Goal: Information Seeking & Learning: Learn about a topic

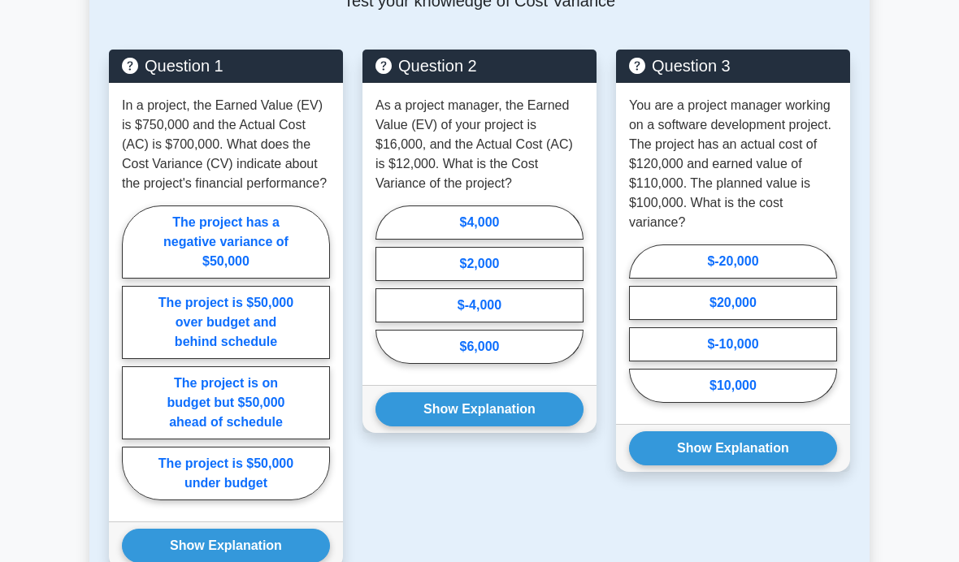
scroll to position [1484, 0]
click at [250, 500] on label "The project is $50,000 under budget" at bounding box center [226, 474] width 208 height 54
click at [132, 363] on input "The project is $50,000 under budget" at bounding box center [127, 358] width 11 height 11
radio input "true"
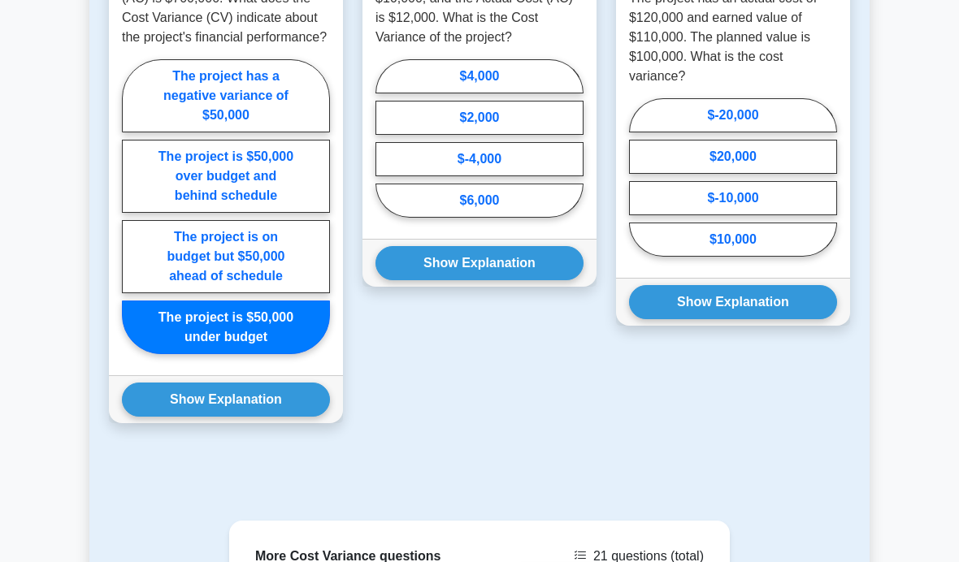
scroll to position [1630, 0]
click at [219, 417] on button "Show Explanation" at bounding box center [226, 400] width 208 height 34
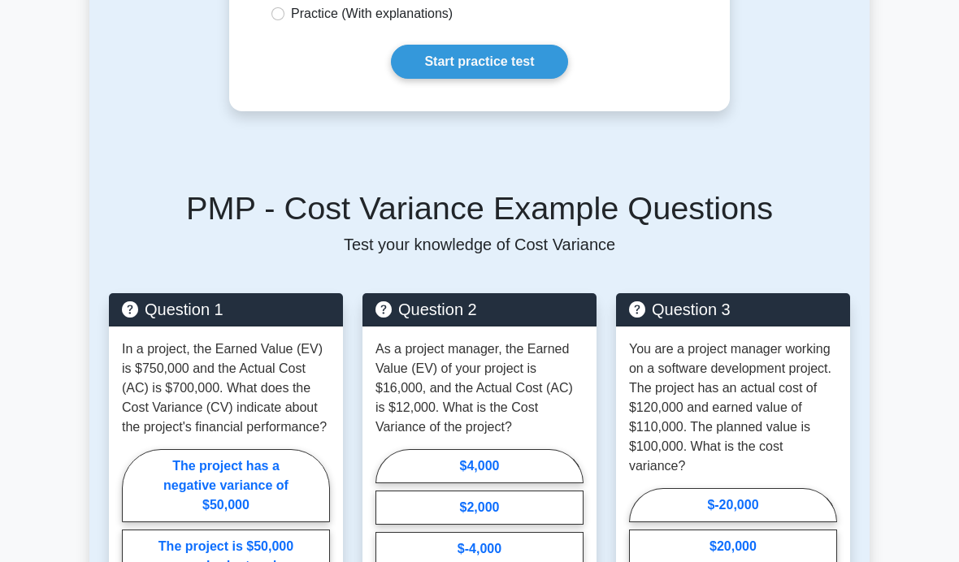
scroll to position [1241, 0]
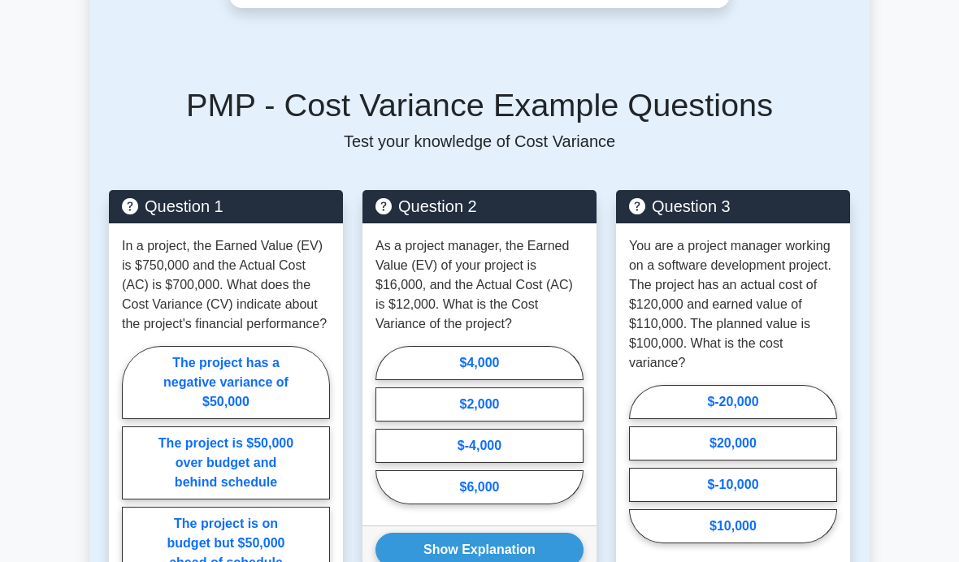
click at [424, 380] on label "$4,000" at bounding box center [479, 363] width 208 height 34
click at [386, 435] on input "$4,000" at bounding box center [380, 430] width 11 height 11
radio input "true"
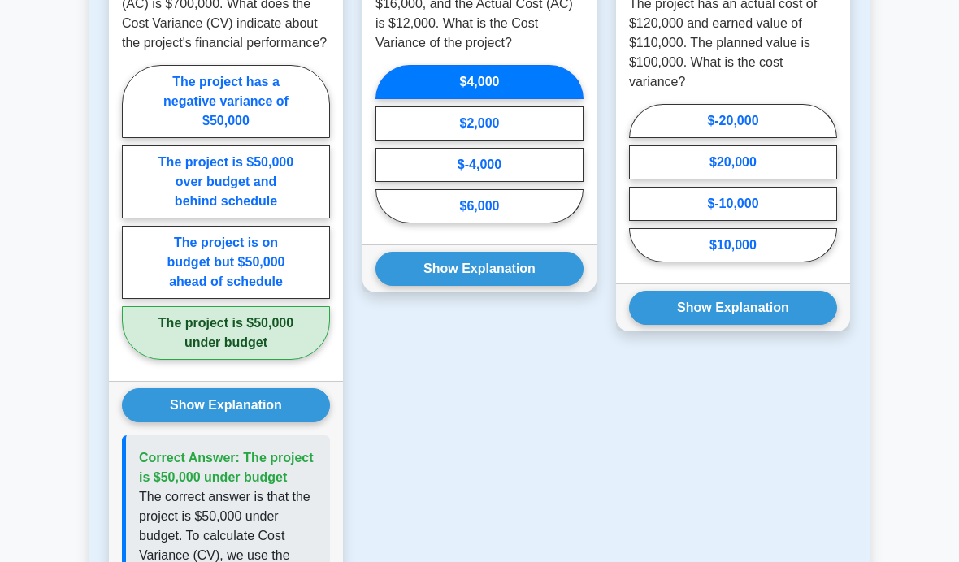
scroll to position [1625, 0]
click at [412, 286] on button "Show Explanation" at bounding box center [479, 269] width 208 height 34
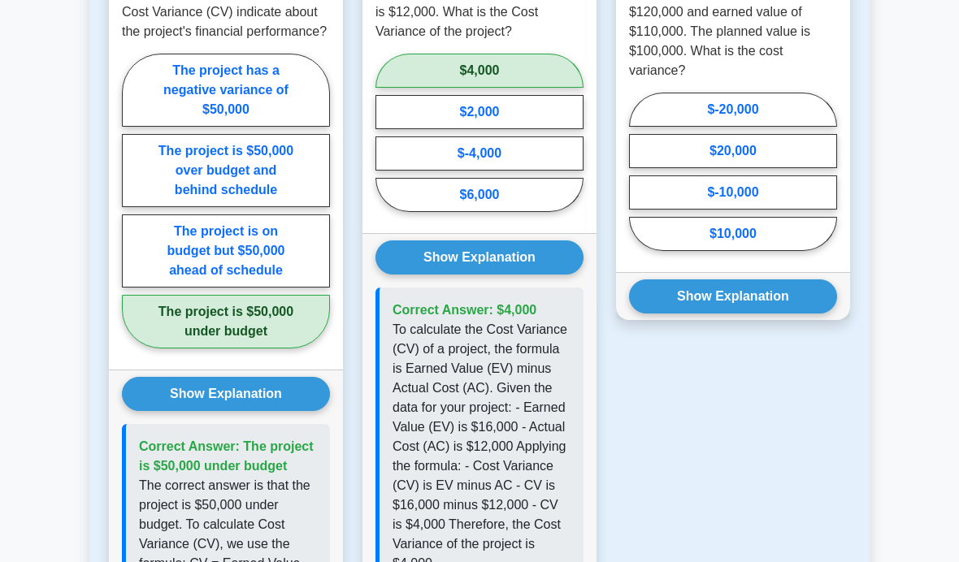
scroll to position [1636, 0]
click at [677, 210] on label "$-10,000" at bounding box center [733, 192] width 208 height 34
click at [639, 182] on input "$-10,000" at bounding box center [634, 176] width 11 height 11
radio input "true"
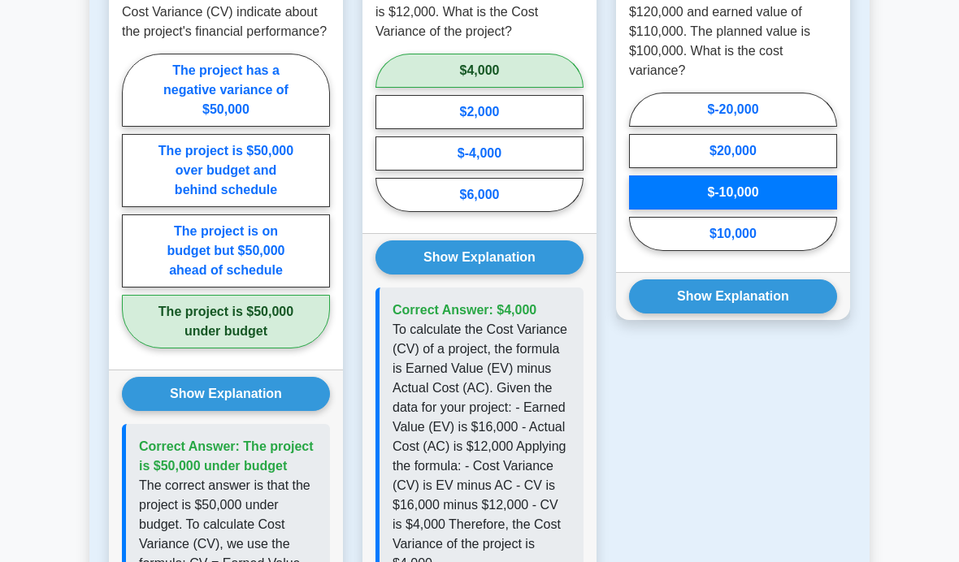
click at [677, 314] on button "Show Explanation" at bounding box center [733, 296] width 208 height 34
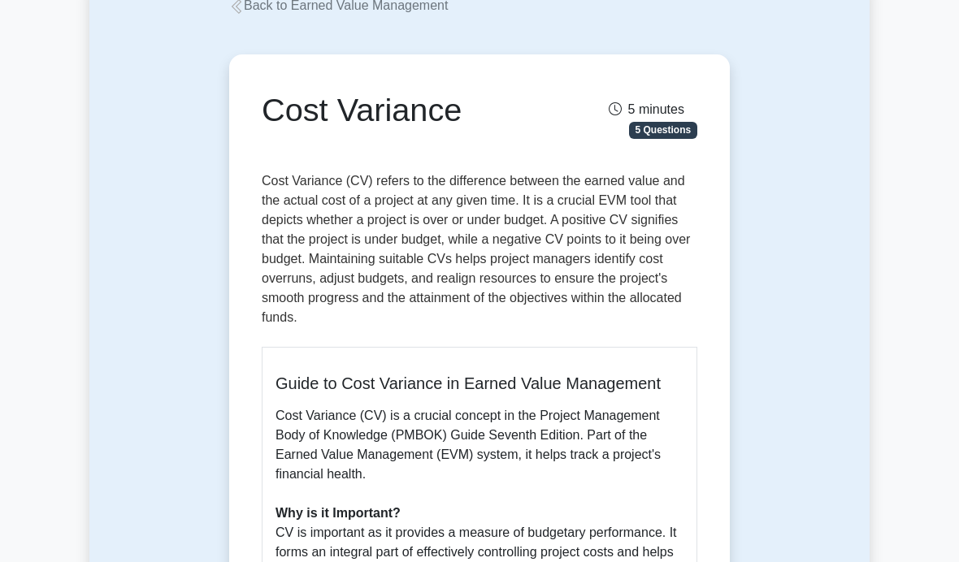
scroll to position [0, 0]
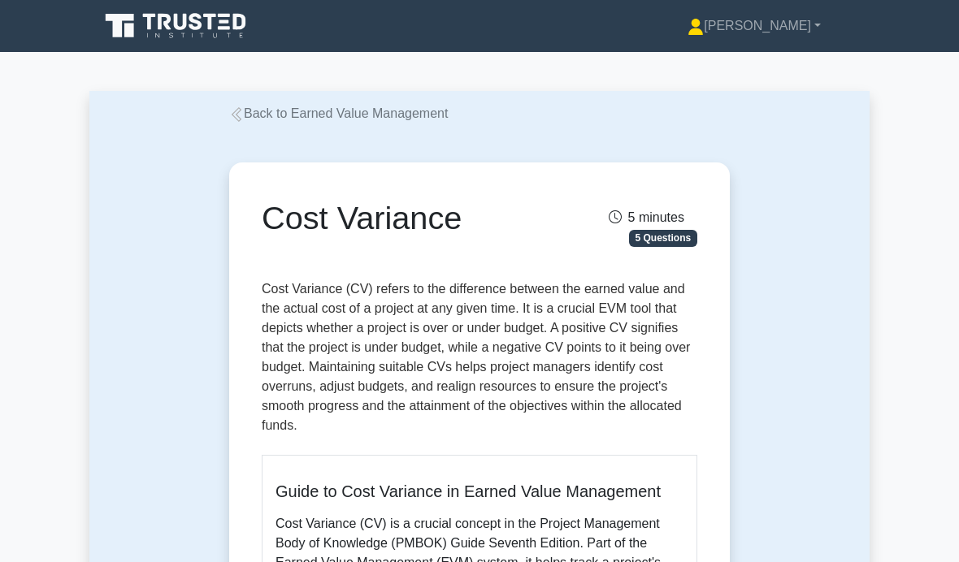
click at [276, 111] on link "Back to Earned Value Management" at bounding box center [338, 113] width 219 height 14
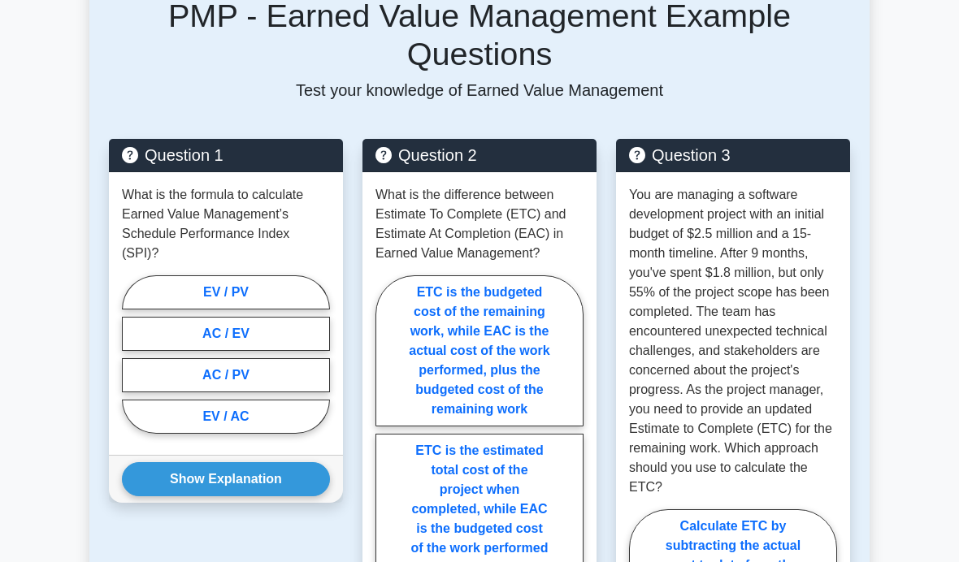
scroll to position [1223, 0]
click at [163, 310] on label "EV / PV" at bounding box center [226, 292] width 208 height 34
click at [132, 365] on input "EV / PV" at bounding box center [127, 359] width 11 height 11
radio input "true"
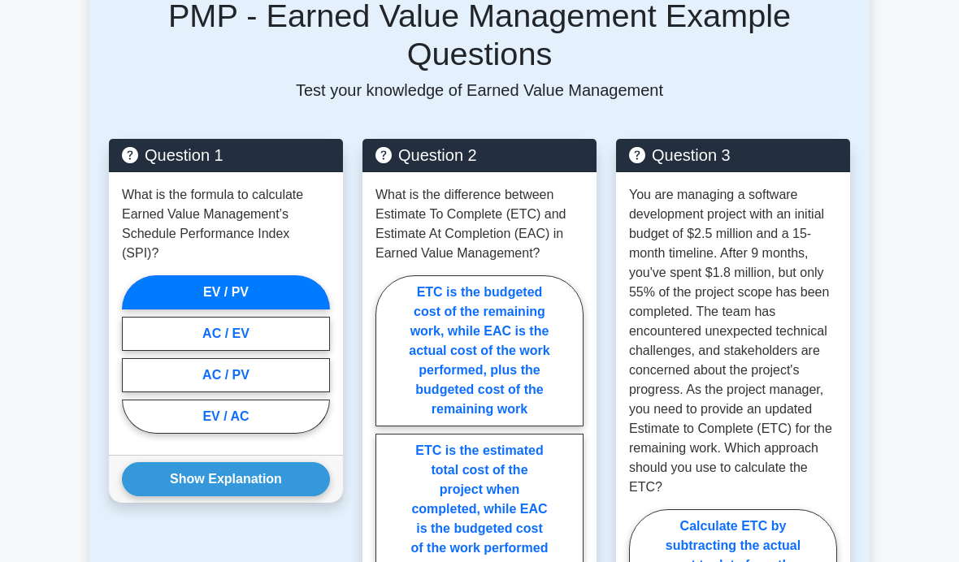
click at [163, 496] on button "Show Explanation" at bounding box center [226, 479] width 208 height 34
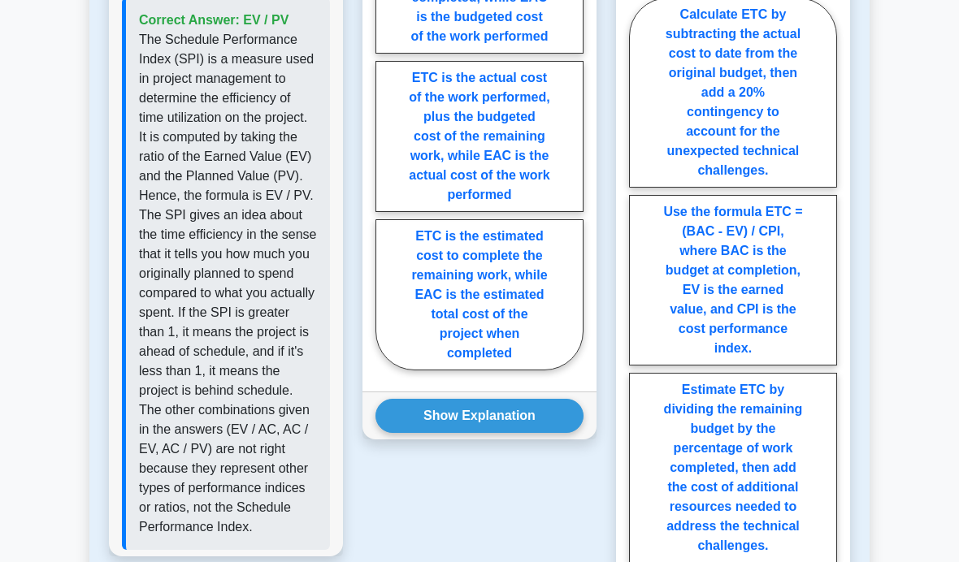
scroll to position [1735, 0]
click at [410, 370] on label "ETC is the estimated cost to complete the remaining work, while EAC is the esti…" at bounding box center [479, 294] width 208 height 151
click at [386, 77] on input "ETC is the estimated cost to complete the remaining work, while EAC is the esti…" at bounding box center [380, 72] width 11 height 11
radio input "true"
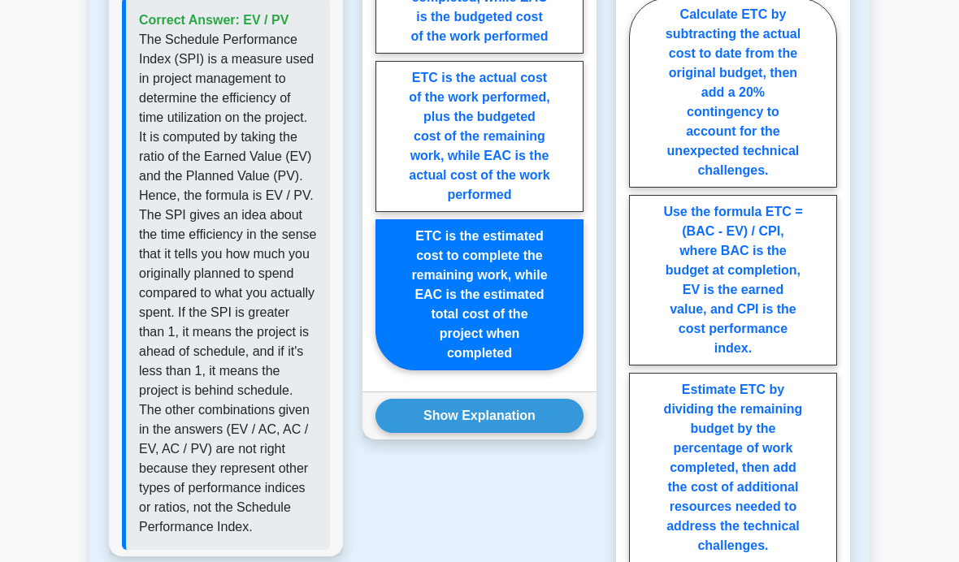
click at [414, 433] on button "Show Explanation" at bounding box center [479, 416] width 208 height 34
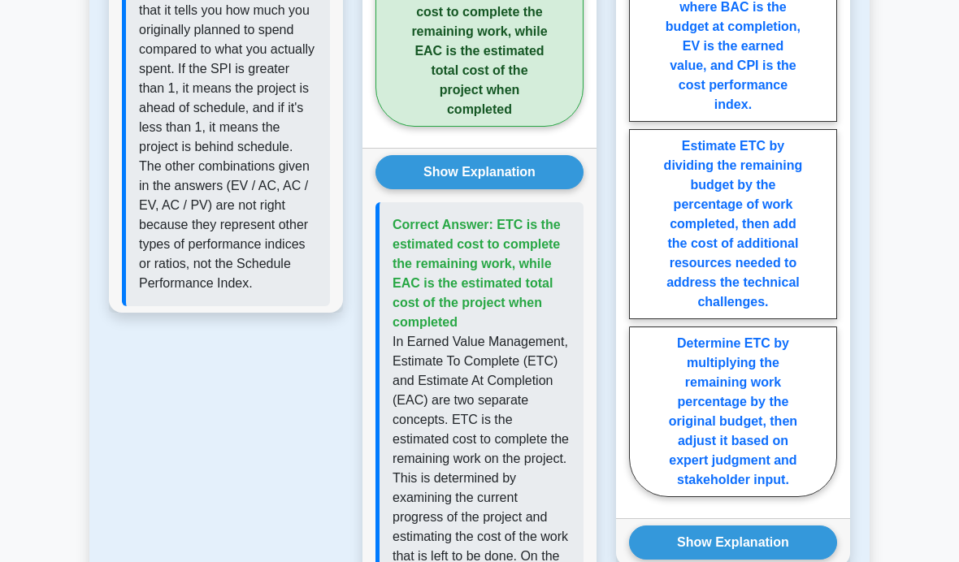
scroll to position [1980, 0]
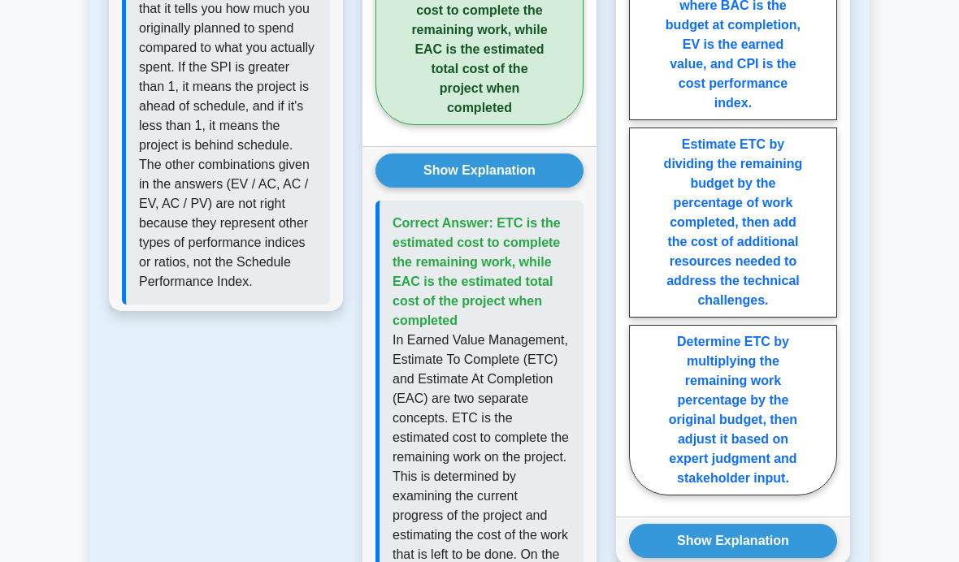
click at [677, 120] on label "Use the formula ETC = (BAC - EV) / CPI, where BAC is the budget at completion, …" at bounding box center [733, 35] width 208 height 171
click at [639, 134] on input "Use the formula ETC = (BAC - EV) / CPI, where BAC is the budget at completion, …" at bounding box center [634, 128] width 11 height 11
radio input "true"
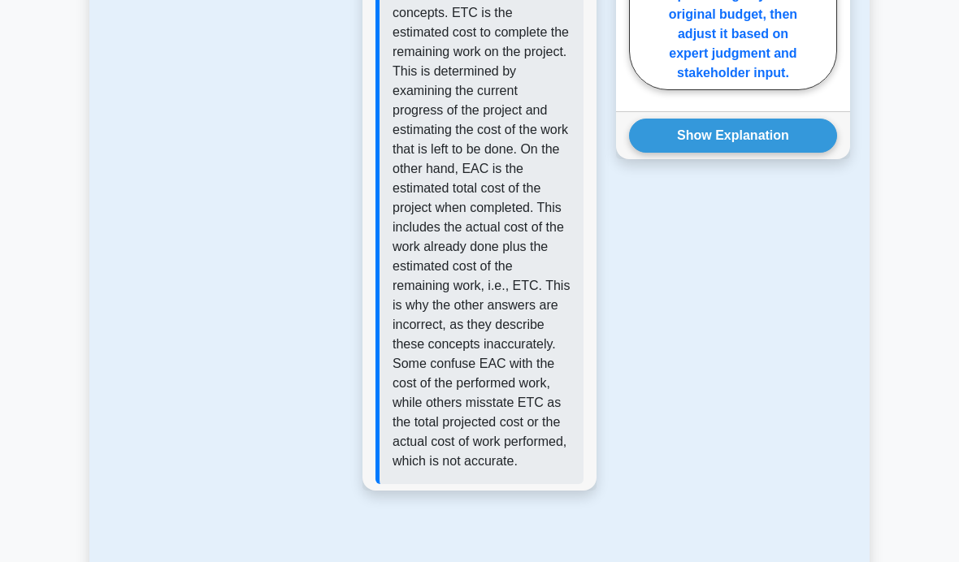
scroll to position [2402, 0]
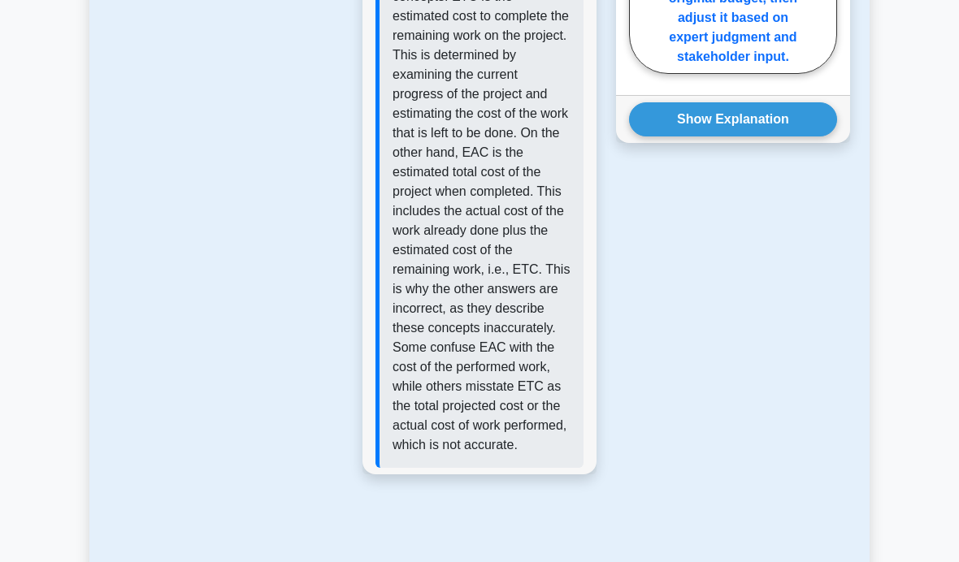
click at [675, 136] on button "Show Explanation" at bounding box center [733, 119] width 208 height 34
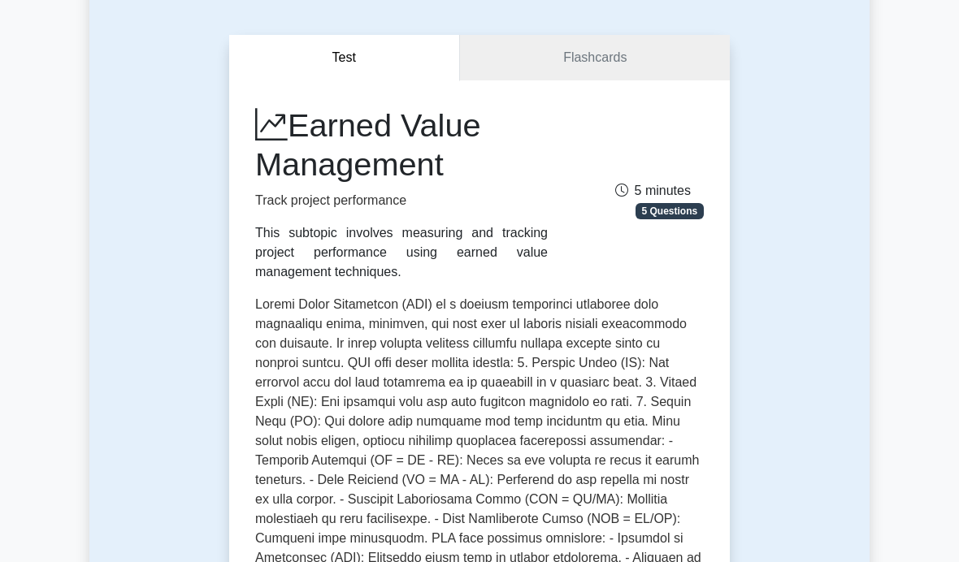
scroll to position [0, 0]
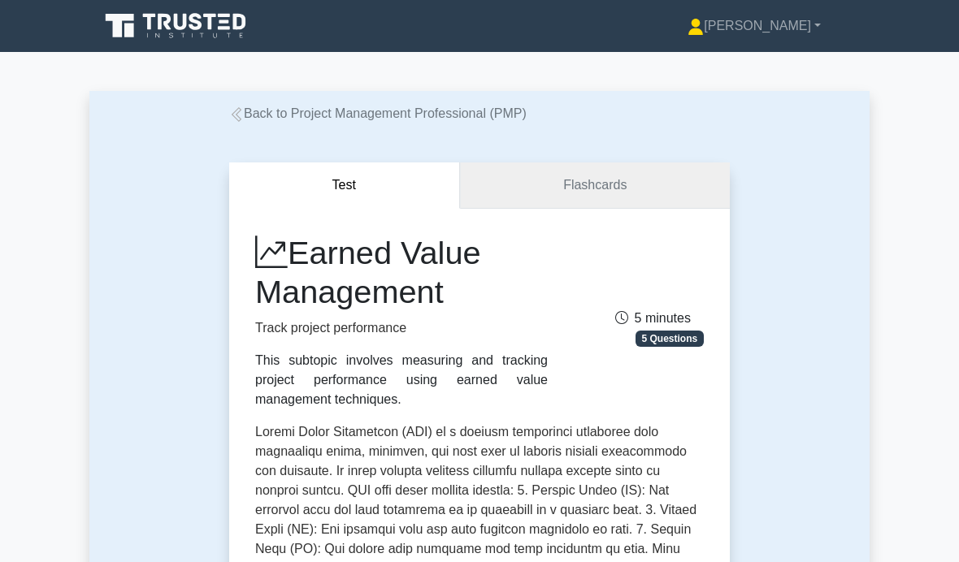
click at [570, 175] on link "Flashcards" at bounding box center [595, 185] width 270 height 46
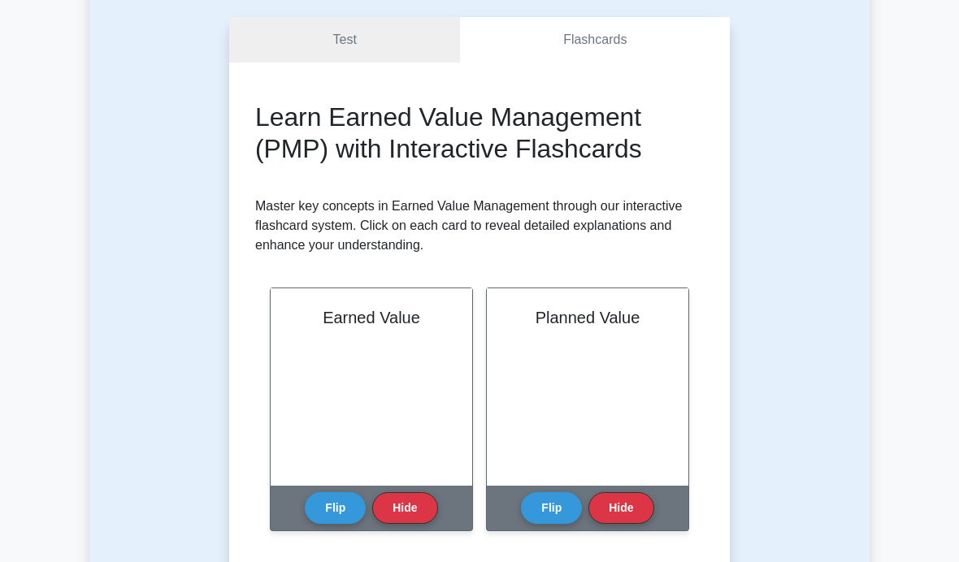
scroll to position [145, 0]
click at [345, 367] on div "Earned Value" at bounding box center [371, 386] width 201 height 197
click at [326, 492] on button "Flip" at bounding box center [335, 508] width 61 height 32
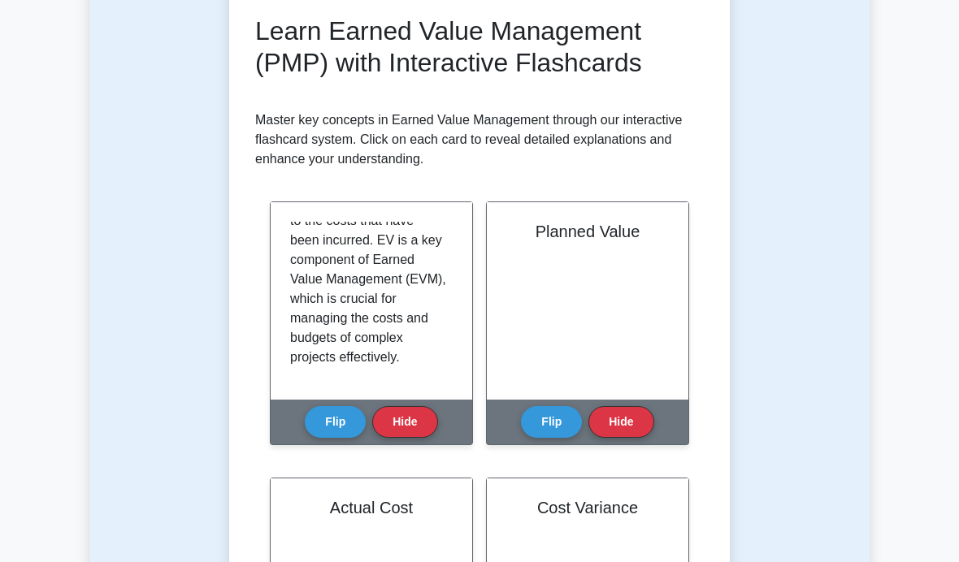
scroll to position [342, 0]
click at [538, 415] on button "Flip" at bounding box center [551, 422] width 61 height 32
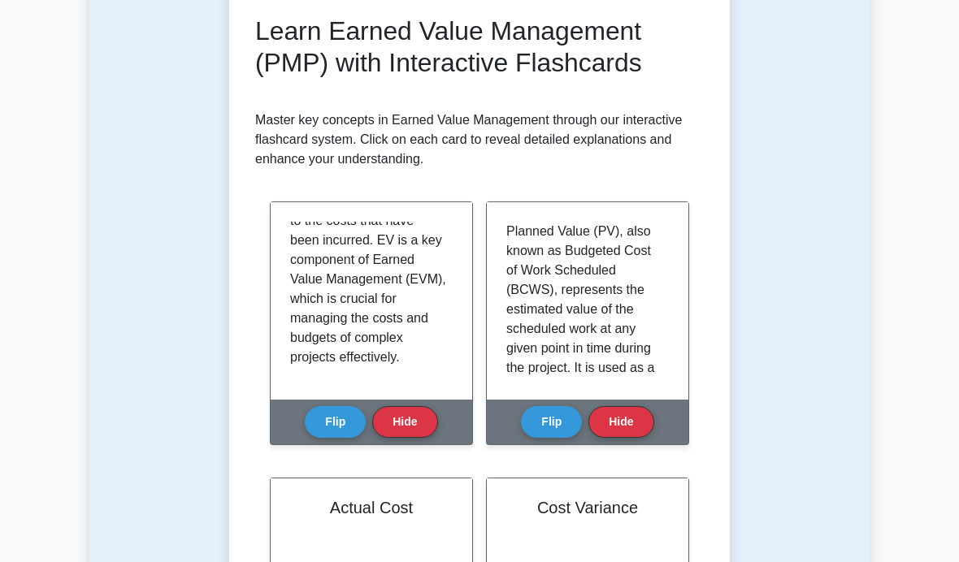
click at [421, 20] on h2 "Learn Earned Value Management (PMP) with Interactive Flashcards" at bounding box center [479, 46] width 448 height 62
click at [548, 278] on p "Planned Value (PV), also known as Budgeted Cost of Work Scheduled (BCWS), repre…" at bounding box center [584, 446] width 156 height 448
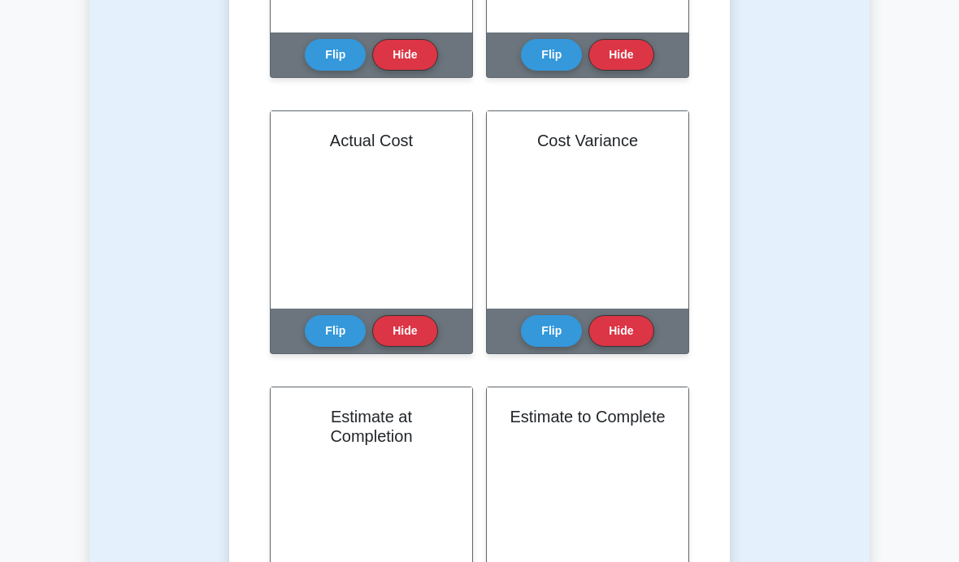
scroll to position [599, 0]
click at [361, 187] on div "Actual Cost" at bounding box center [371, 209] width 201 height 197
click at [356, 131] on h2 "Actual Cost" at bounding box center [371, 140] width 162 height 19
click at [331, 325] on button "Flip" at bounding box center [335, 331] width 61 height 32
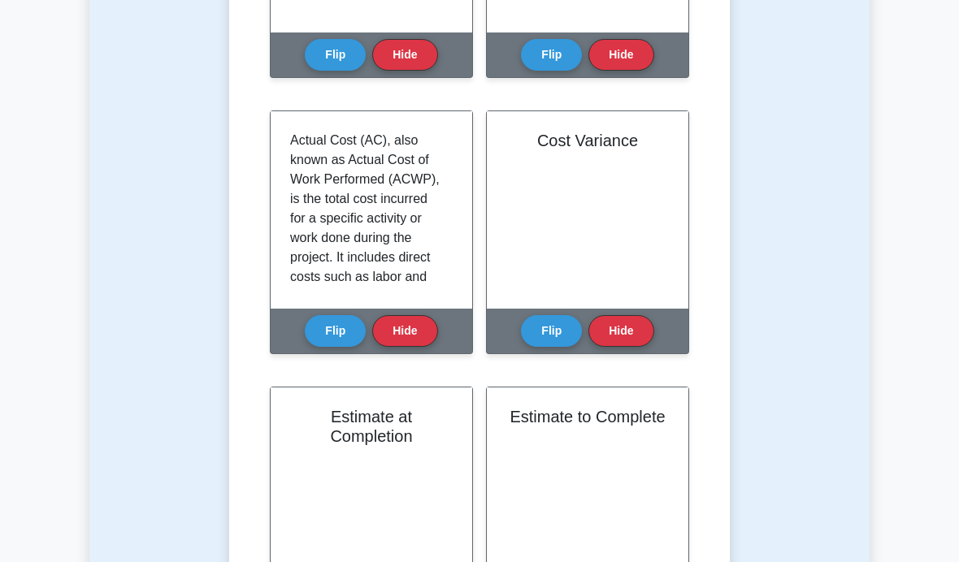
click at [550, 337] on button "Flip" at bounding box center [551, 331] width 61 height 32
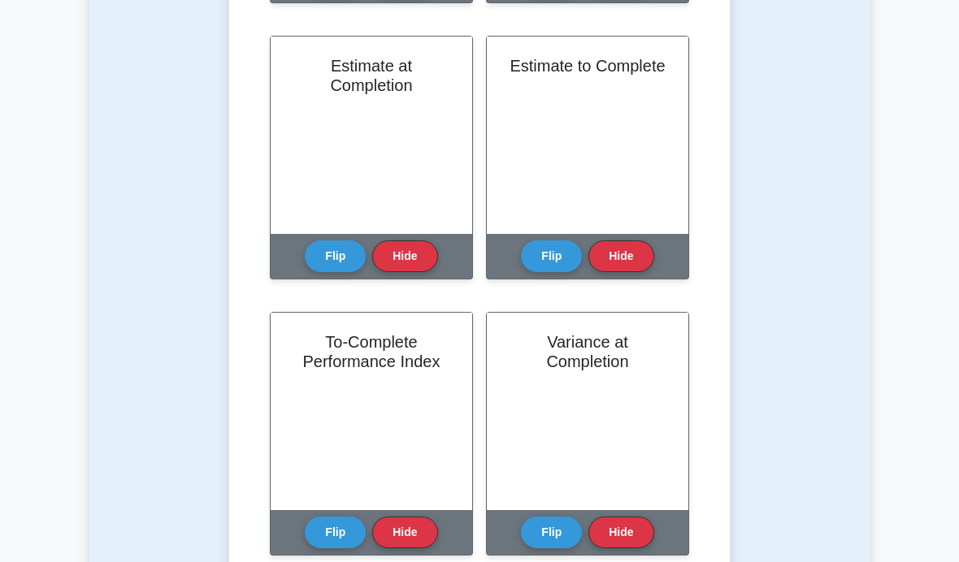
scroll to position [955, 0]
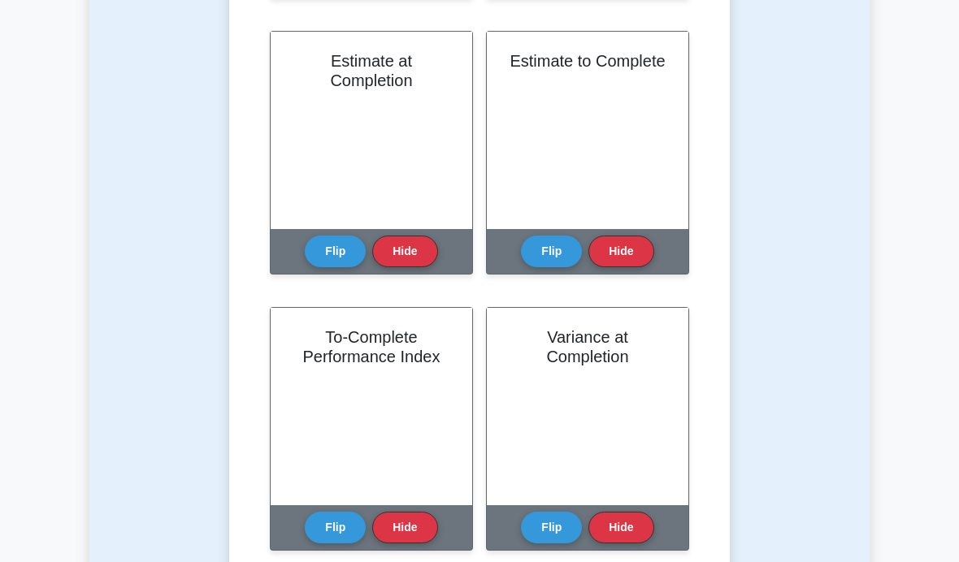
click at [331, 242] on button "Flip" at bounding box center [335, 252] width 61 height 32
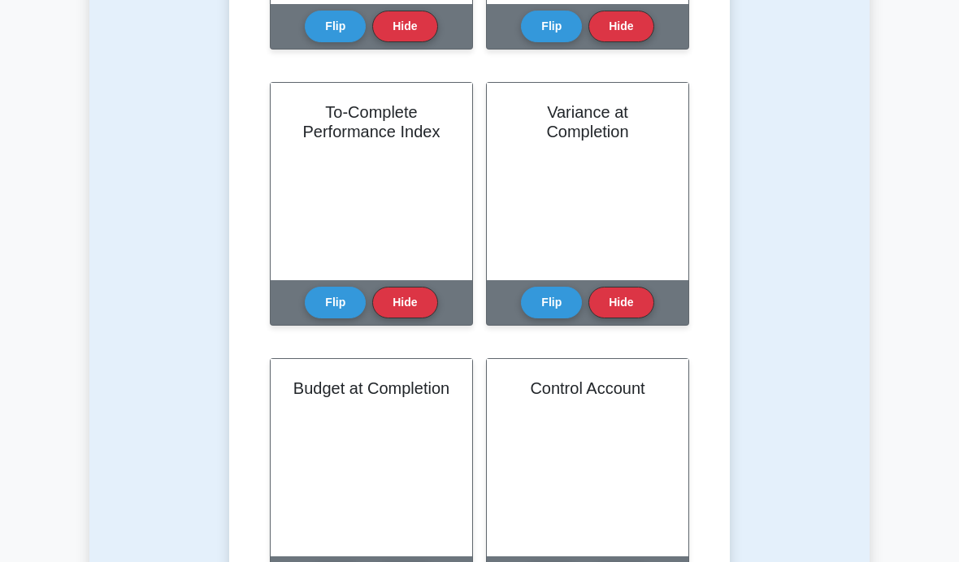
scroll to position [1180, 0]
click at [335, 305] on button "Flip" at bounding box center [335, 303] width 61 height 32
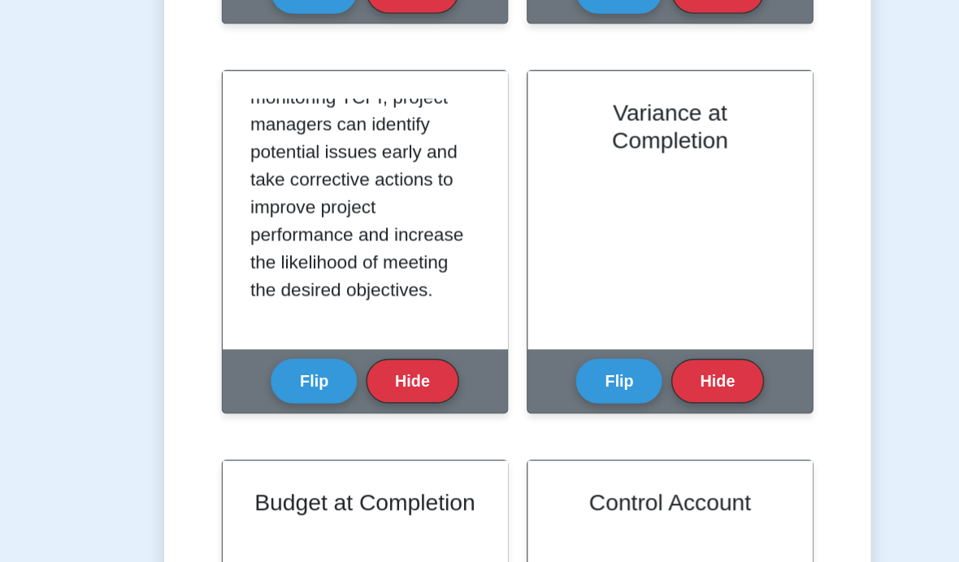
scroll to position [72, 0]
click at [521, 262] on button "Flip" at bounding box center [551, 270] width 61 height 32
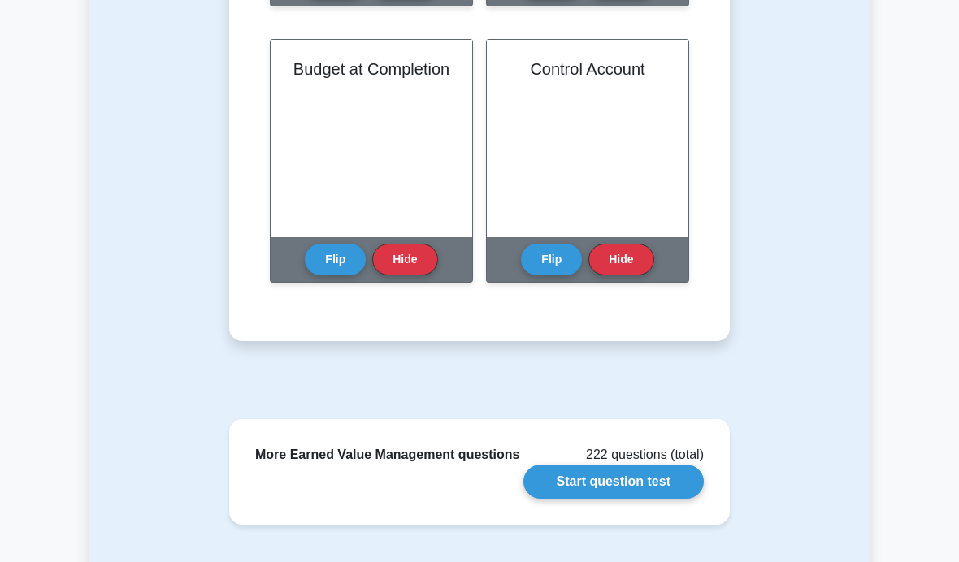
scroll to position [1499, 0]
click at [536, 264] on button "Flip" at bounding box center [551, 260] width 61 height 32
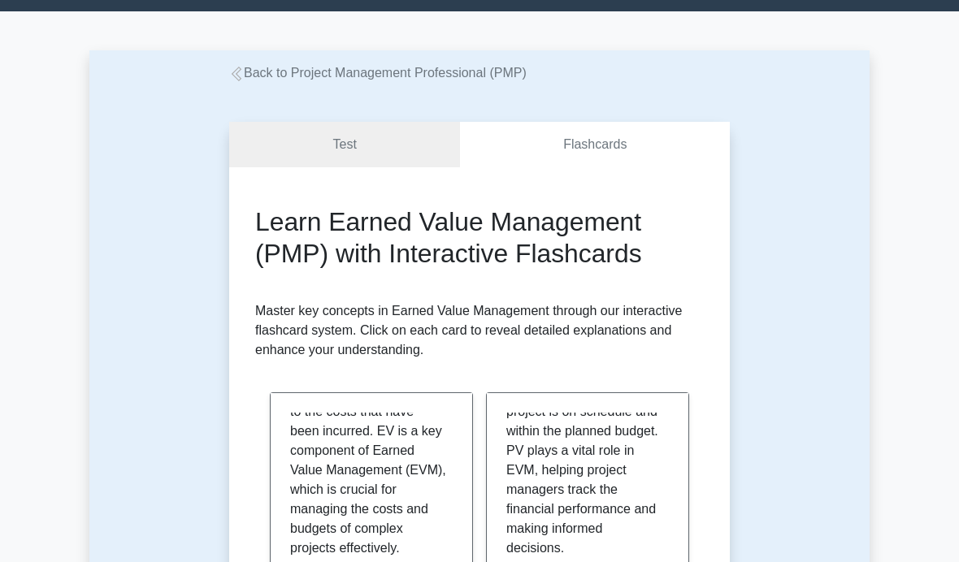
scroll to position [0, 0]
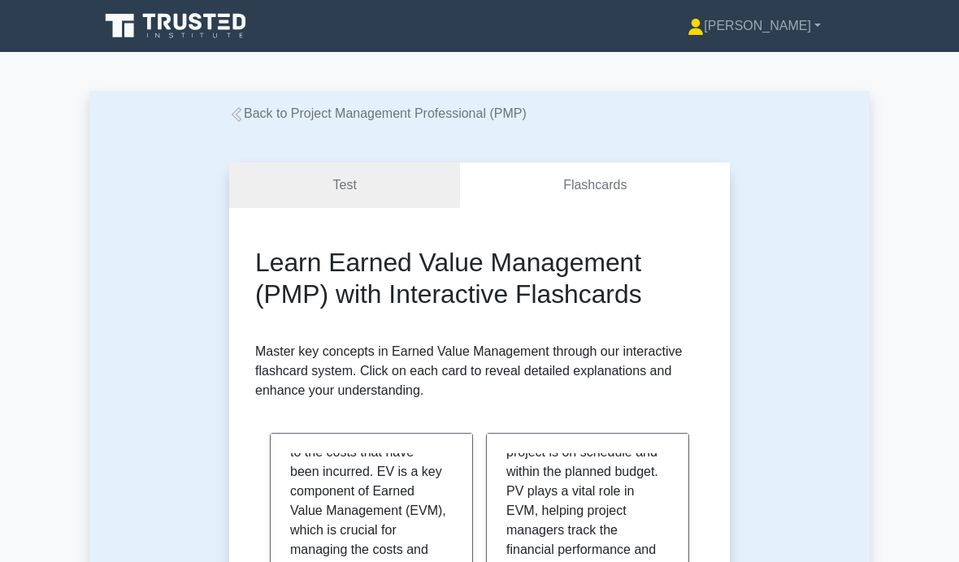
click at [240, 119] on icon at bounding box center [237, 114] width 10 height 15
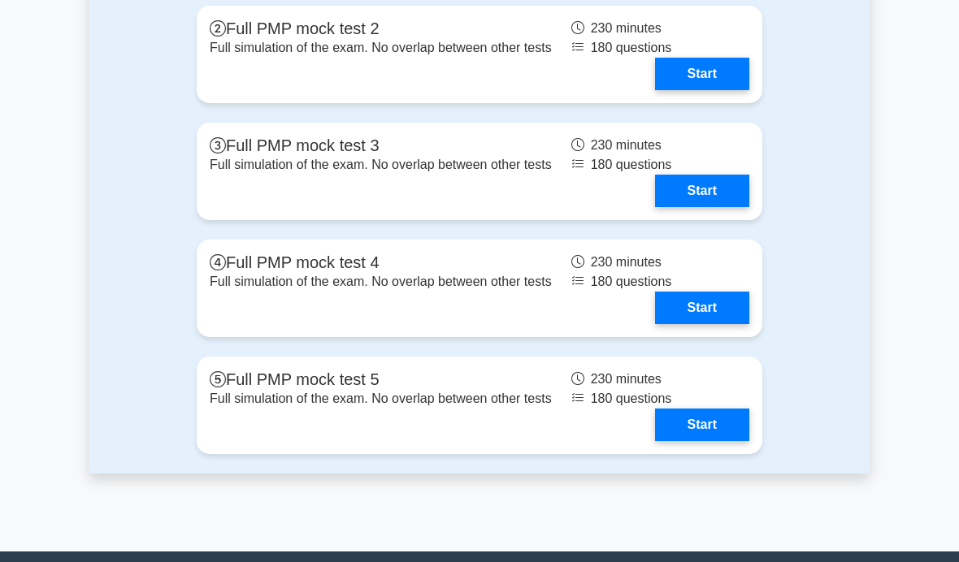
scroll to position [5736, 0]
click at [655, 90] on link "Start" at bounding box center [702, 74] width 94 height 32
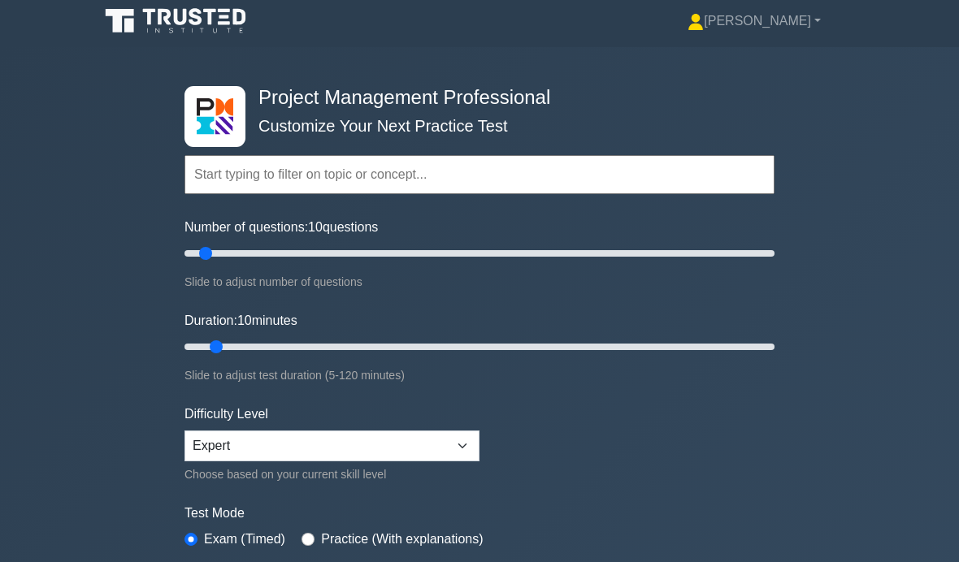
scroll to position [0, 0]
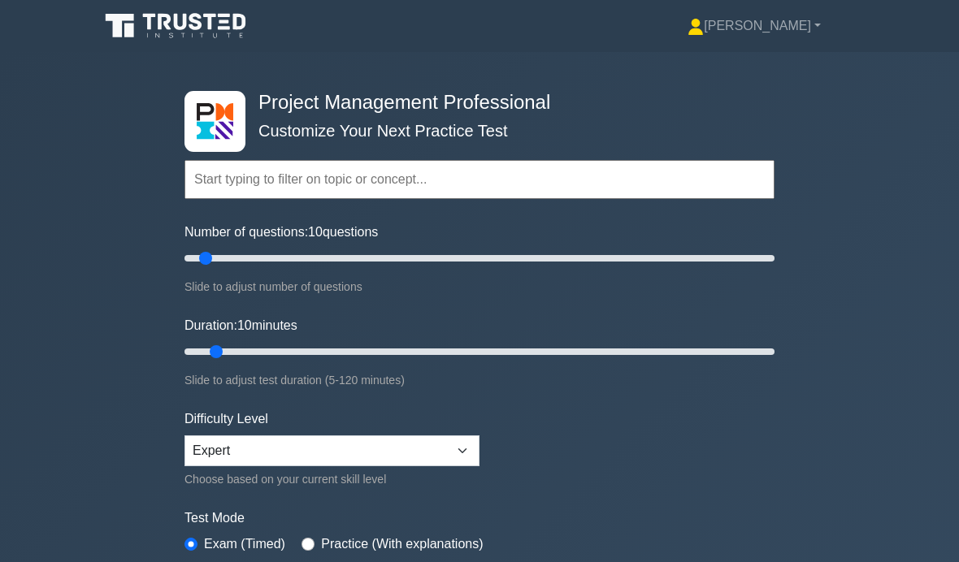
click at [759, 28] on link "[PERSON_NAME]" at bounding box center [753, 26] width 211 height 32
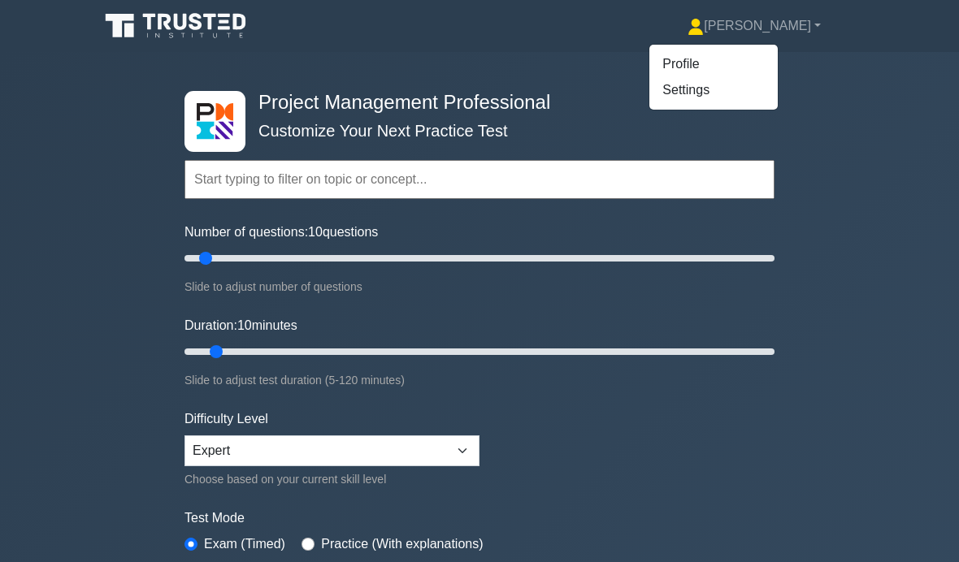
click at [700, 62] on link "Profile" at bounding box center [713, 64] width 128 height 26
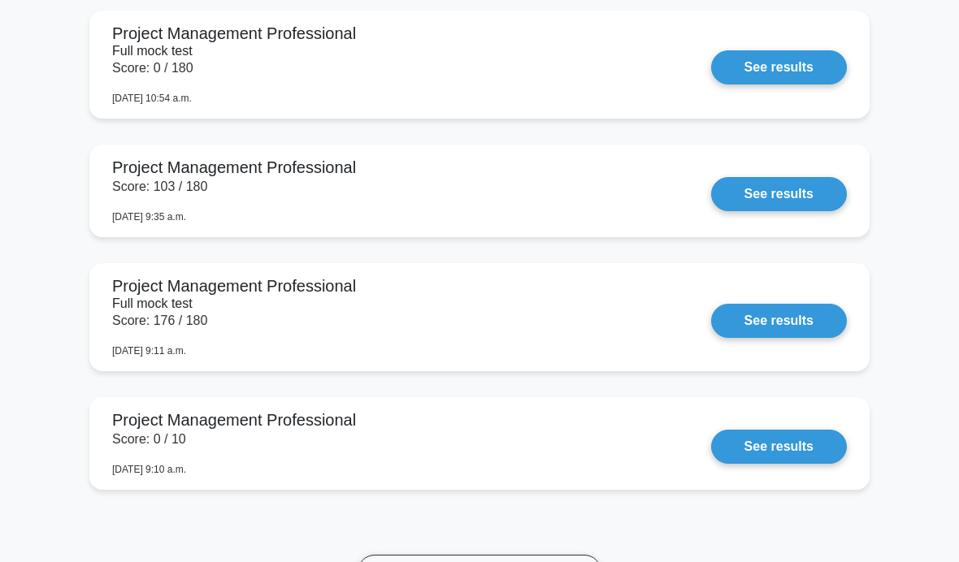
scroll to position [1123, 0]
click at [737, 211] on link "See results" at bounding box center [779, 194] width 136 height 34
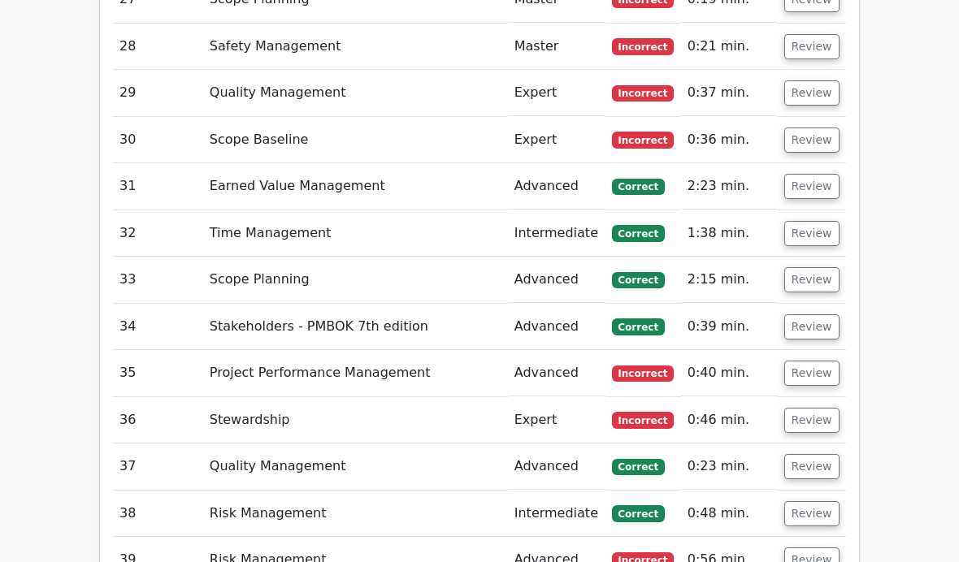
scroll to position [4348, 0]
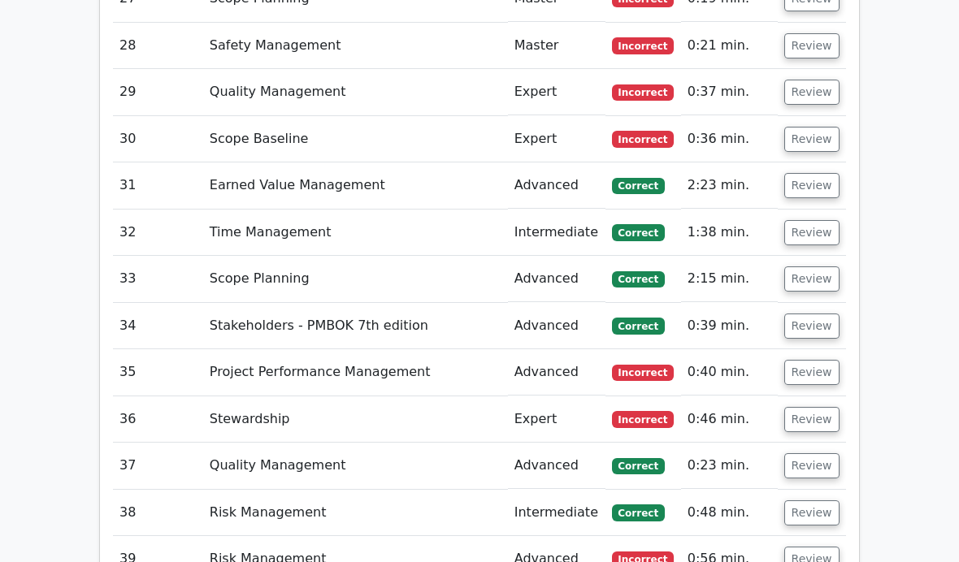
click at [803, 173] on button "Review" at bounding box center [811, 185] width 55 height 25
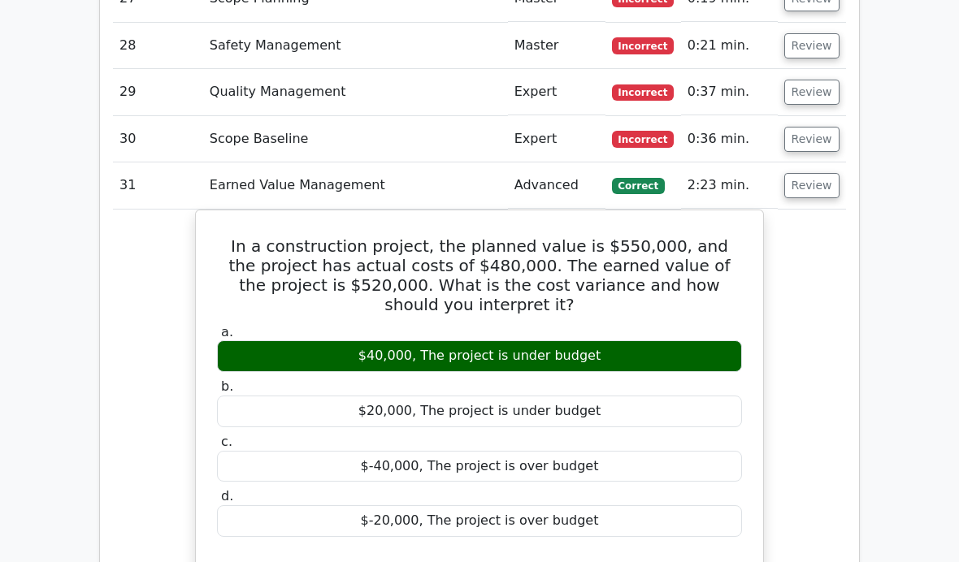
click at [815, 173] on button "Review" at bounding box center [811, 185] width 55 height 25
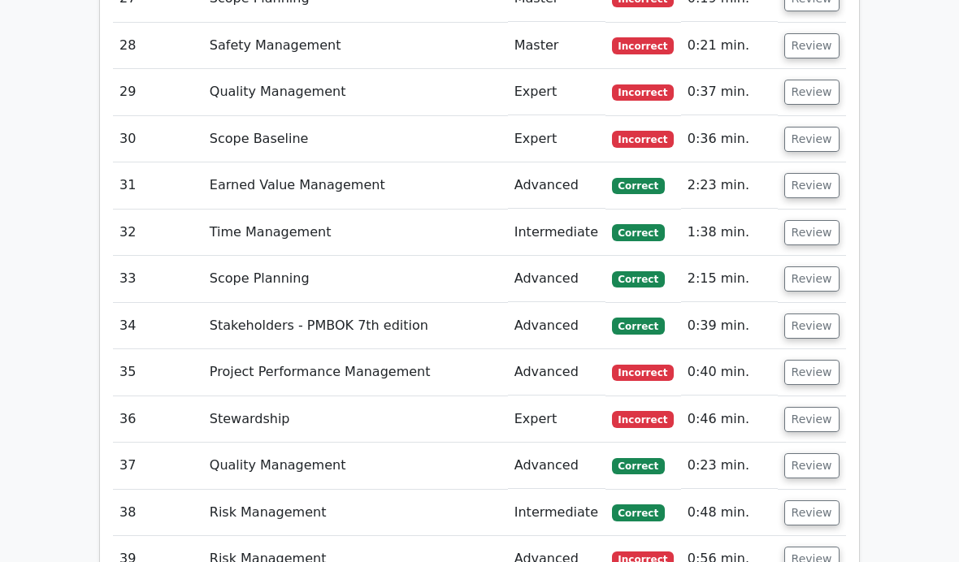
click at [790, 220] on button "Review" at bounding box center [811, 232] width 55 height 25
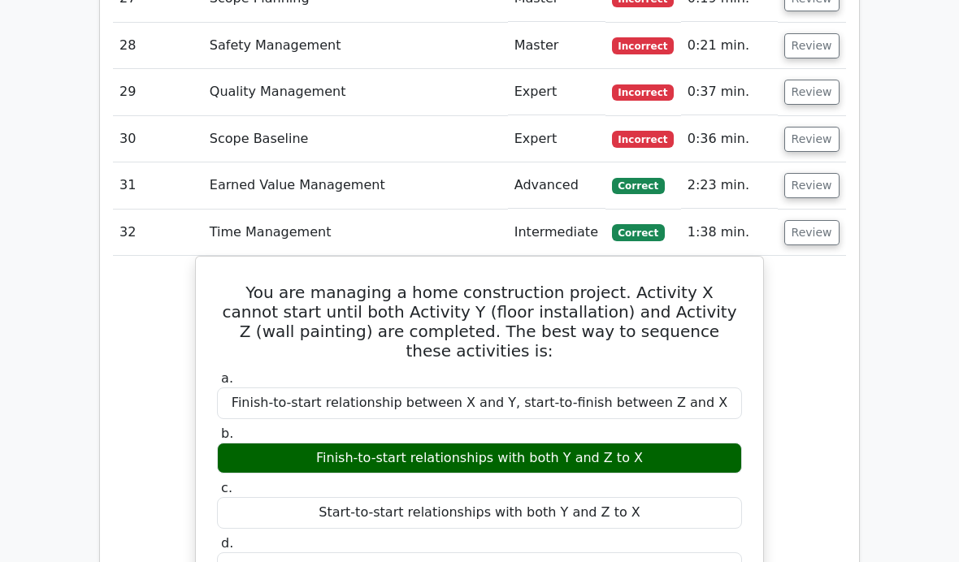
click at [814, 220] on button "Review" at bounding box center [811, 232] width 55 height 25
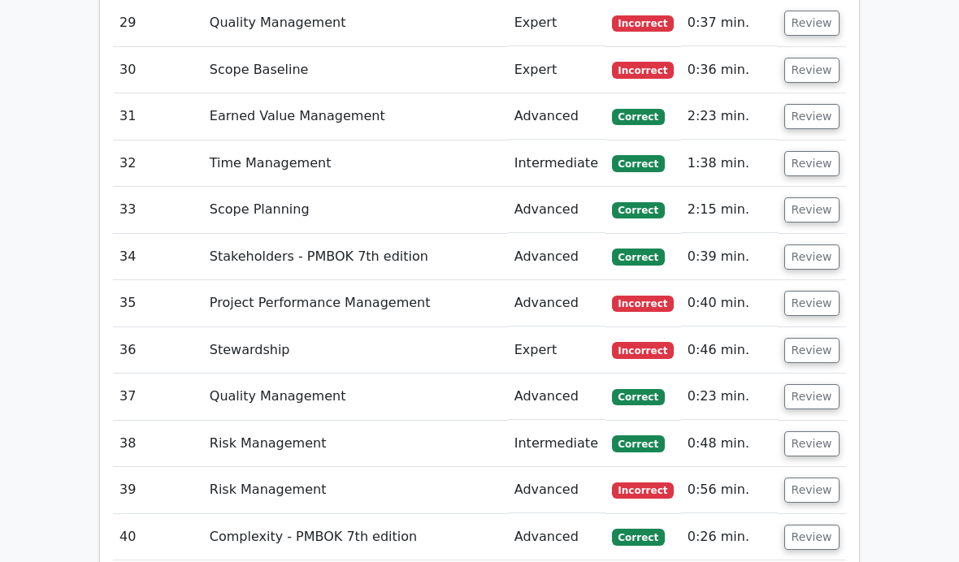
scroll to position [4418, 0]
click at [812, 291] on button "Review" at bounding box center [811, 303] width 55 height 25
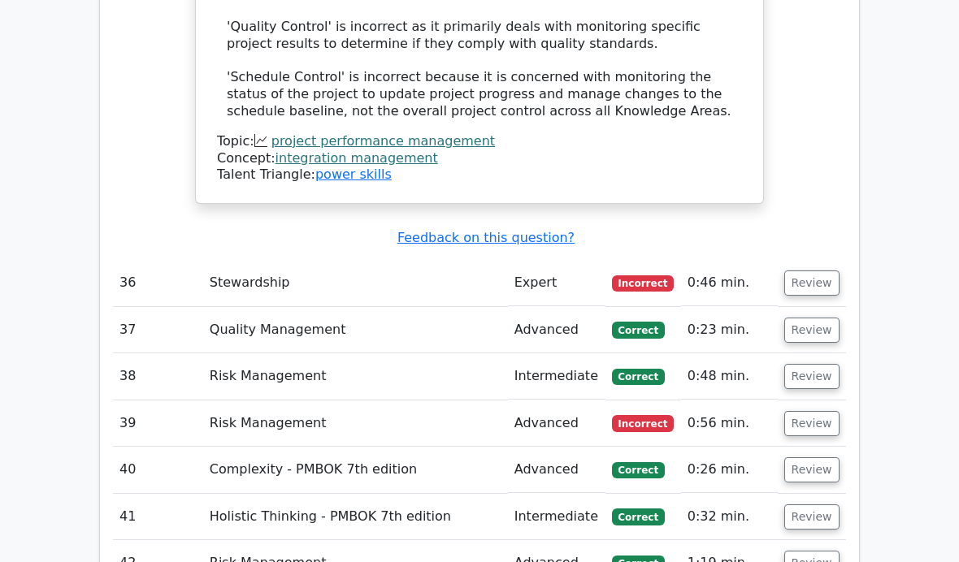
scroll to position [5384, 0]
click at [804, 271] on button "Review" at bounding box center [811, 283] width 55 height 25
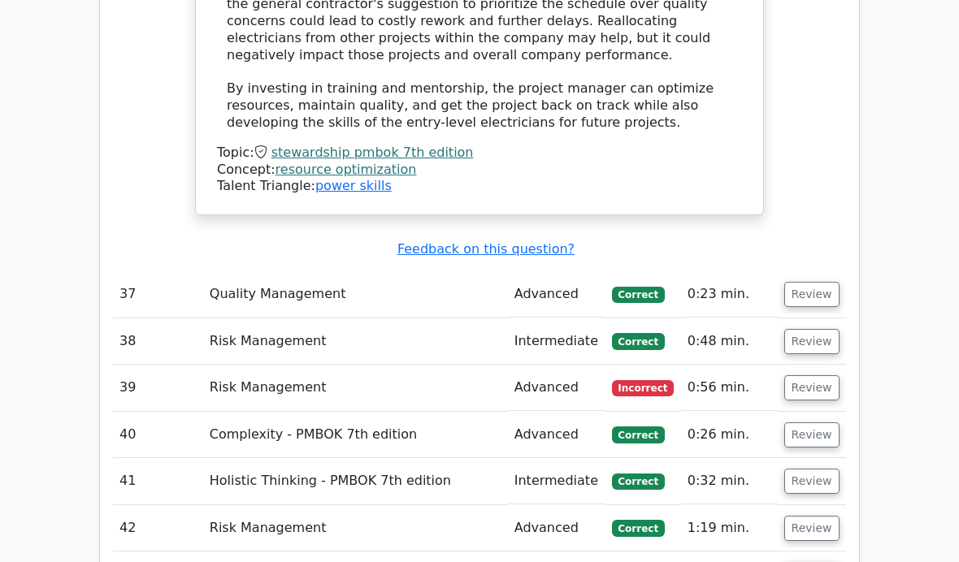
scroll to position [6380, 0]
click at [803, 282] on button "Review" at bounding box center [811, 294] width 55 height 25
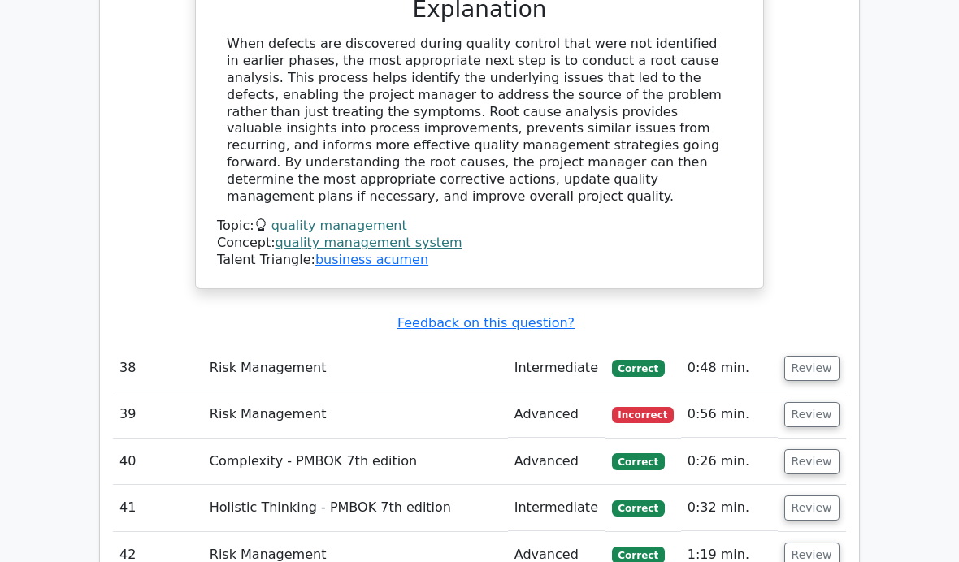
scroll to position [7033, 0]
click at [201, 392] on td "39" at bounding box center [158, 415] width 90 height 46
click at [807, 402] on button "Review" at bounding box center [811, 414] width 55 height 25
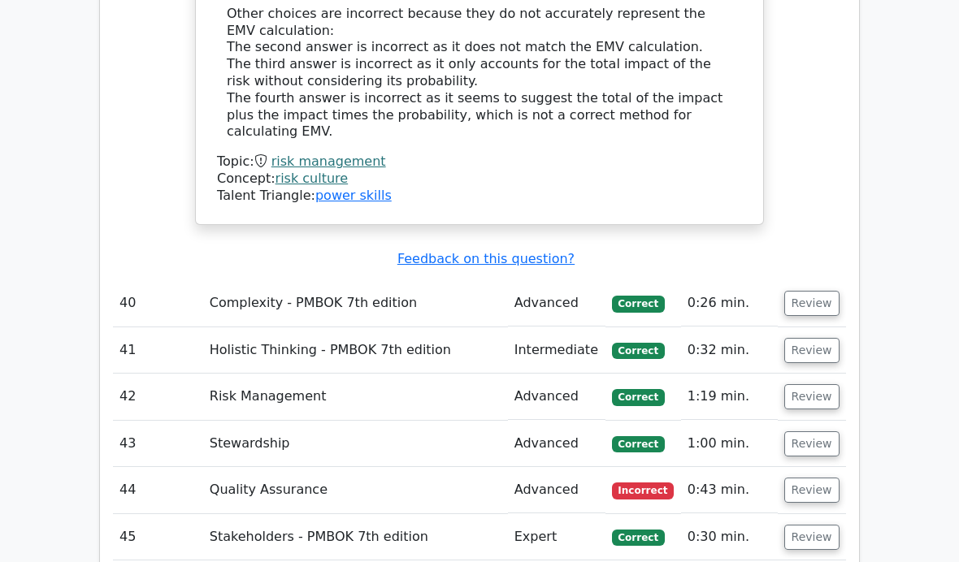
scroll to position [7957, 0]
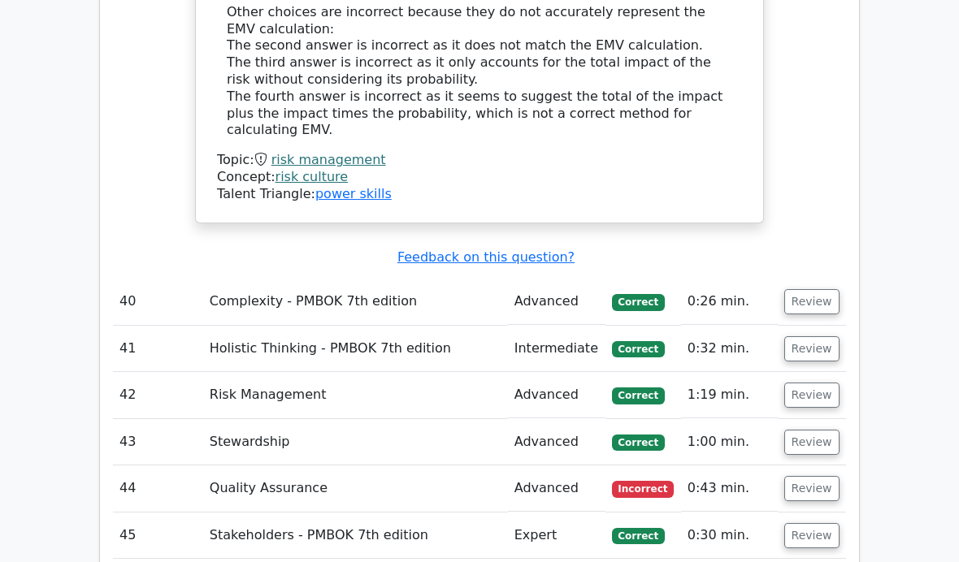
click at [216, 419] on td "Stewardship" at bounding box center [355, 442] width 305 height 46
click at [189, 465] on td "44" at bounding box center [158, 488] width 90 height 46
click at [200, 419] on td "43" at bounding box center [158, 442] width 90 height 46
click at [804, 430] on button "Review" at bounding box center [811, 442] width 55 height 25
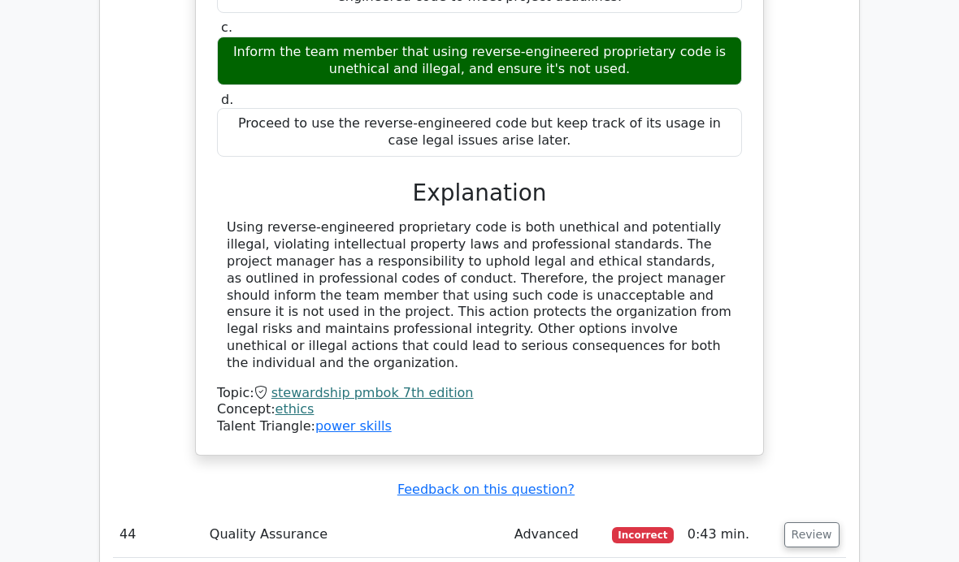
scroll to position [8702, 0]
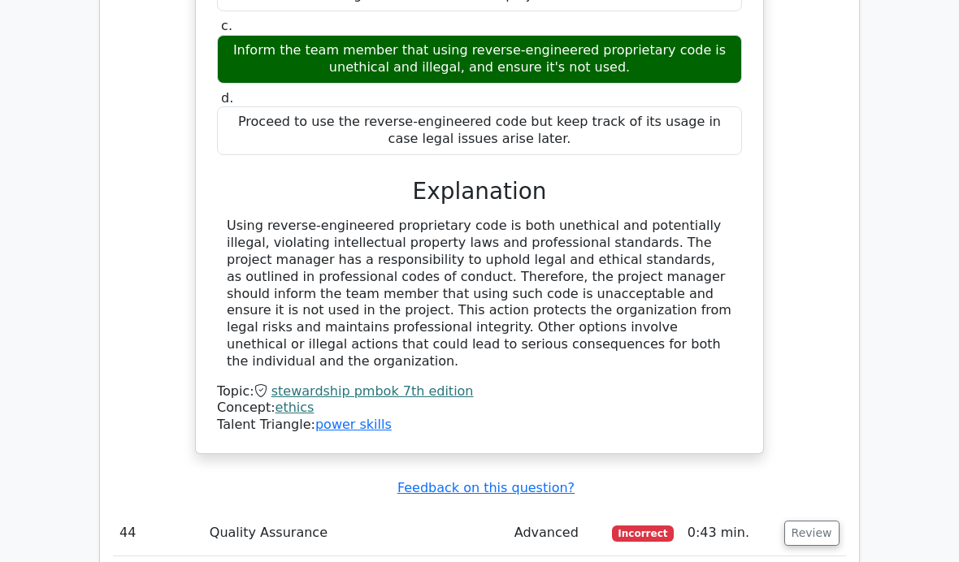
click at [803, 521] on button "Review" at bounding box center [811, 533] width 55 height 25
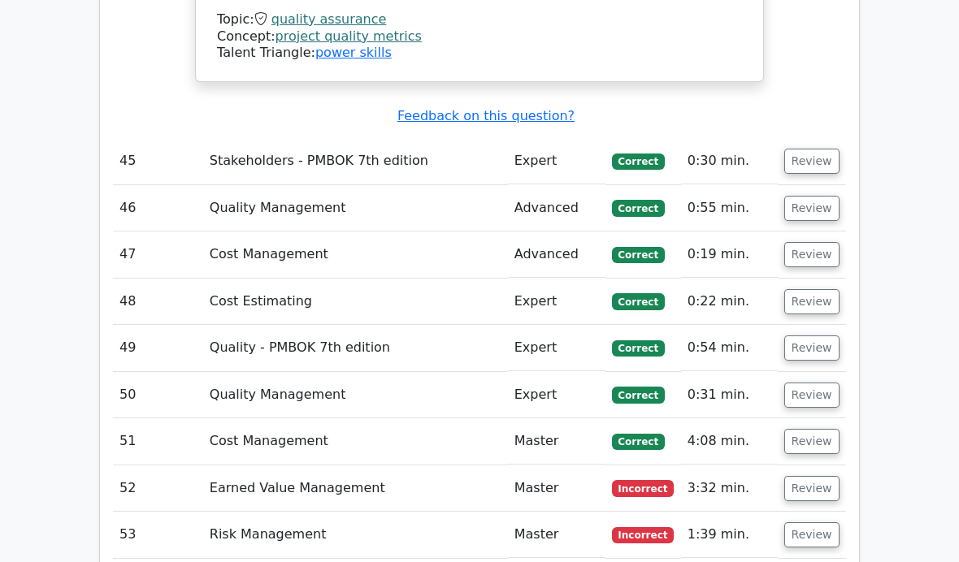
scroll to position [9857, 0]
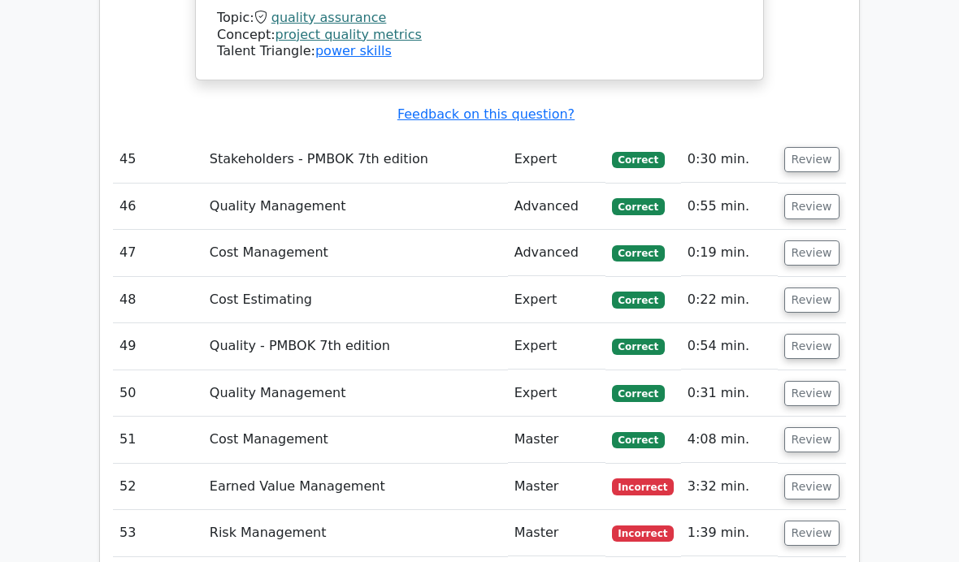
click at [798, 428] on button "Review" at bounding box center [811, 440] width 55 height 25
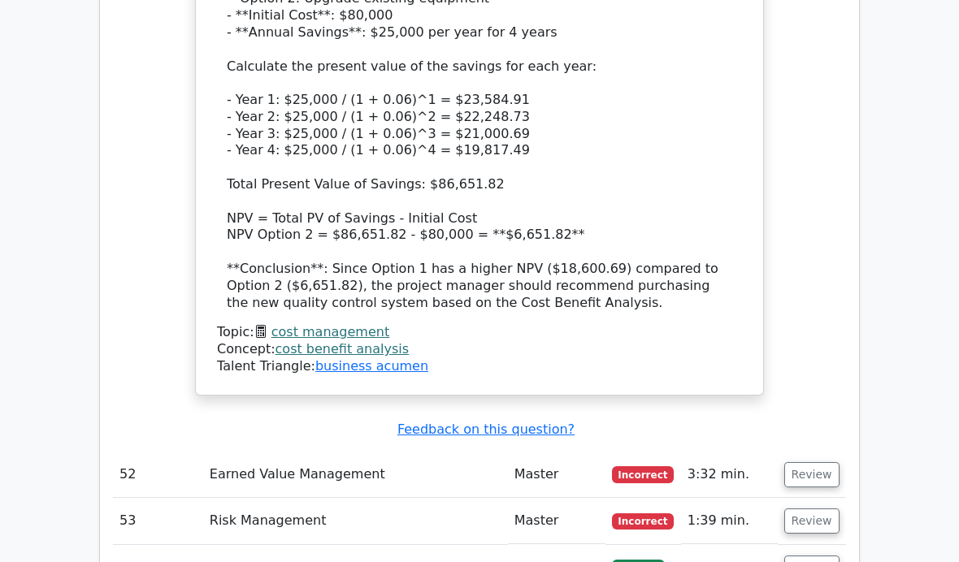
scroll to position [11222, 0]
click at [805, 462] on button "Review" at bounding box center [811, 474] width 55 height 25
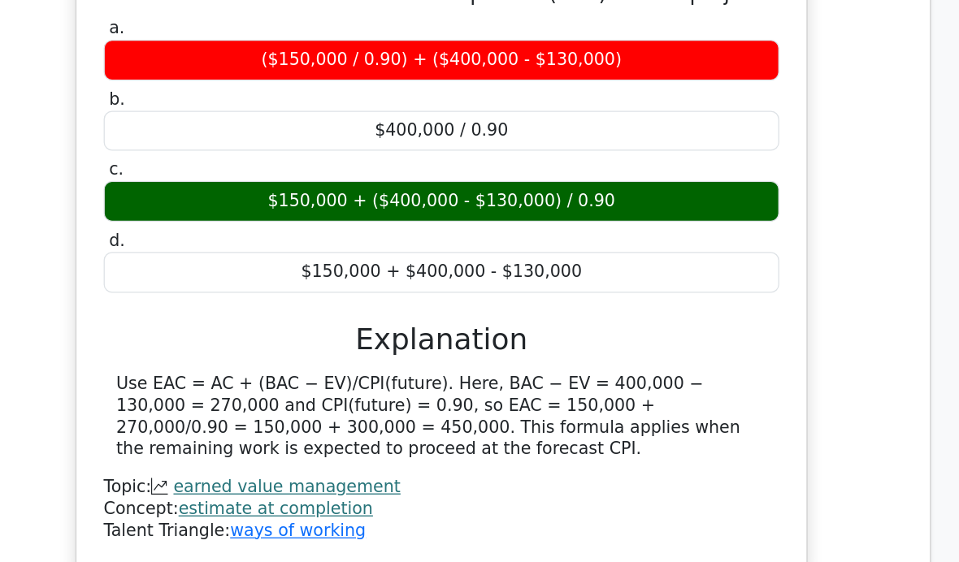
scroll to position [11736, 0]
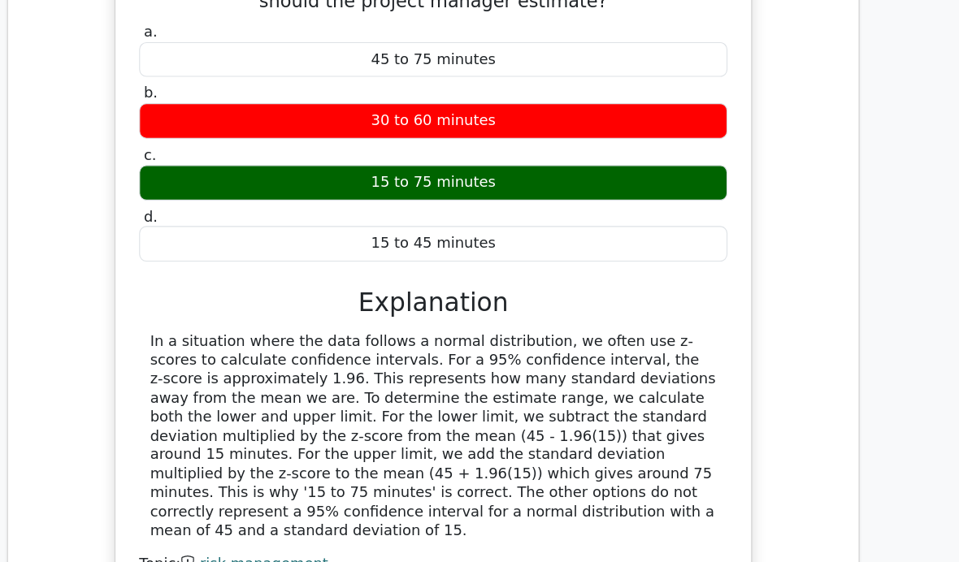
scroll to position [12517, 0]
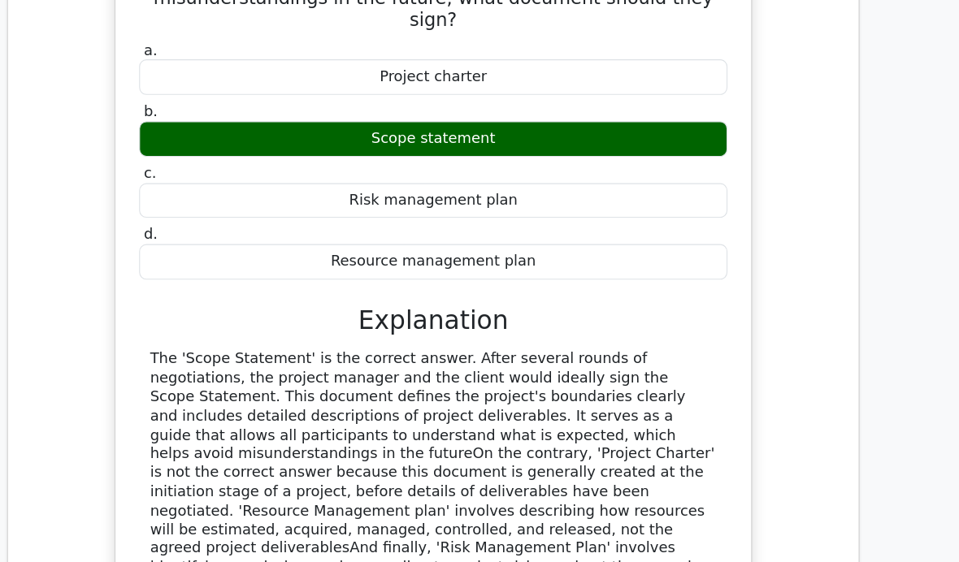
scroll to position [13310, 0]
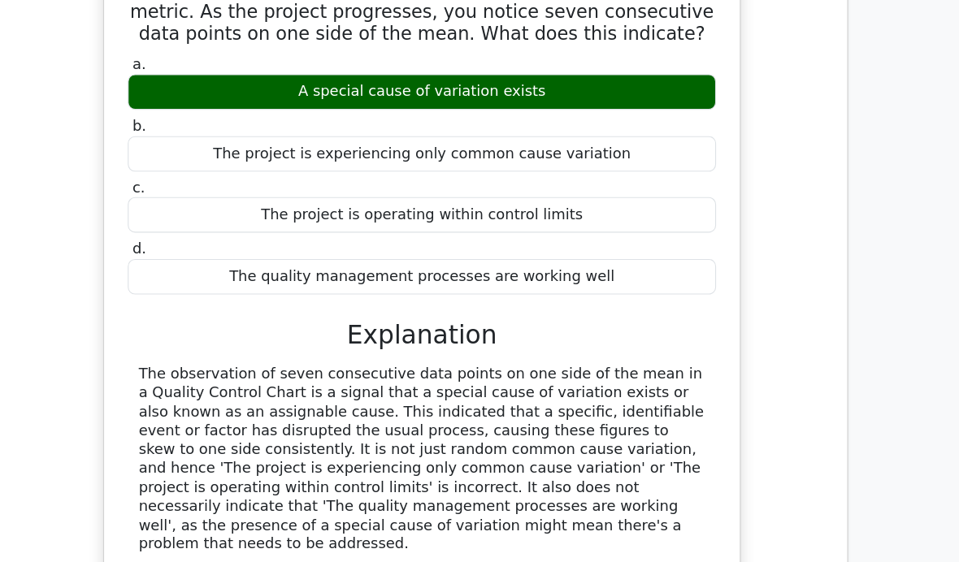
scroll to position [14097, 0]
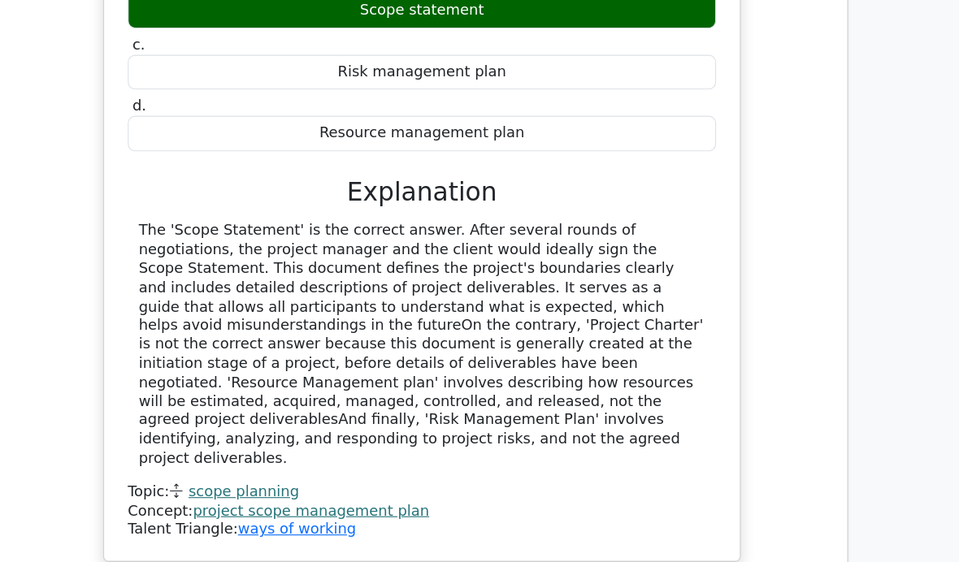
scroll to position [13425, 0]
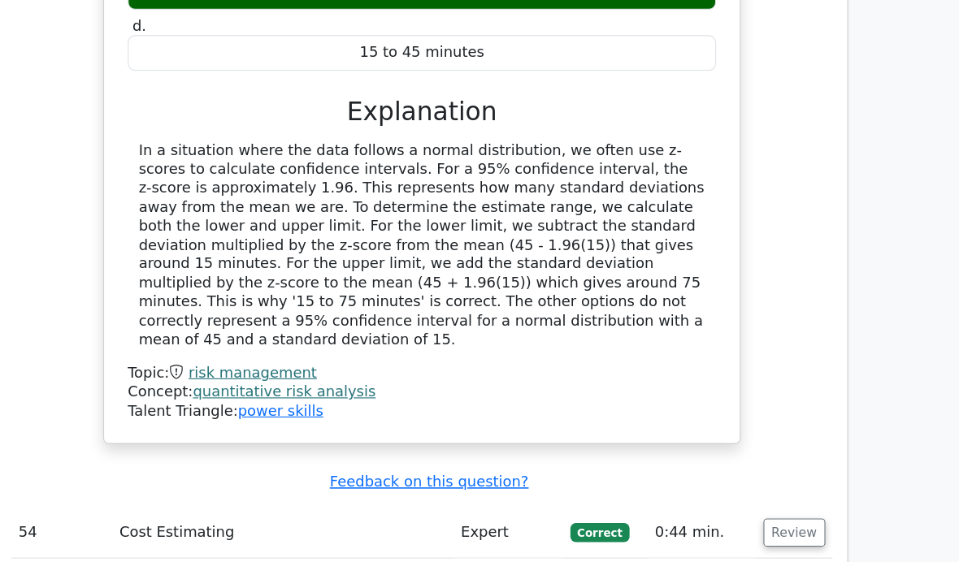
scroll to position [12676, 0]
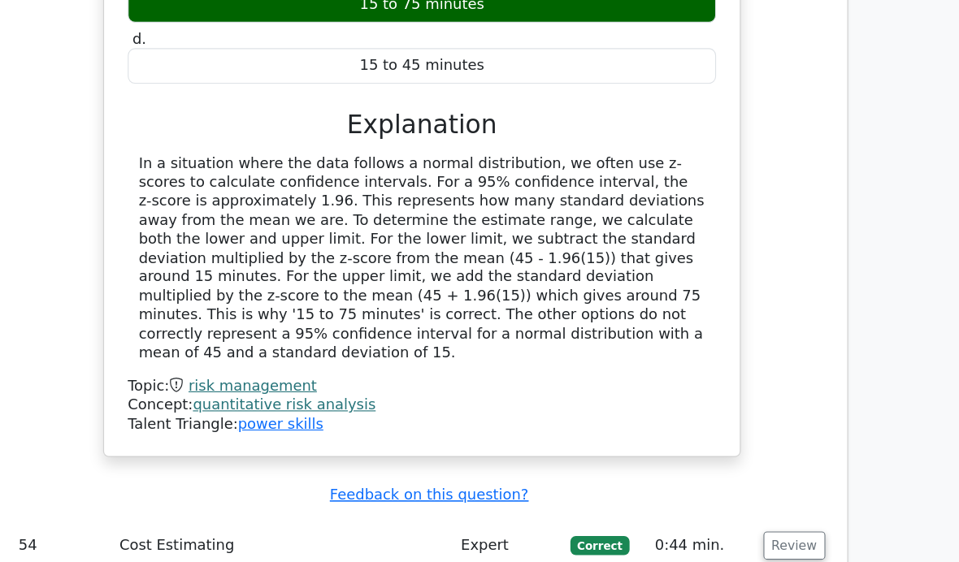
click at [784, 521] on button "Review" at bounding box center [811, 533] width 55 height 25
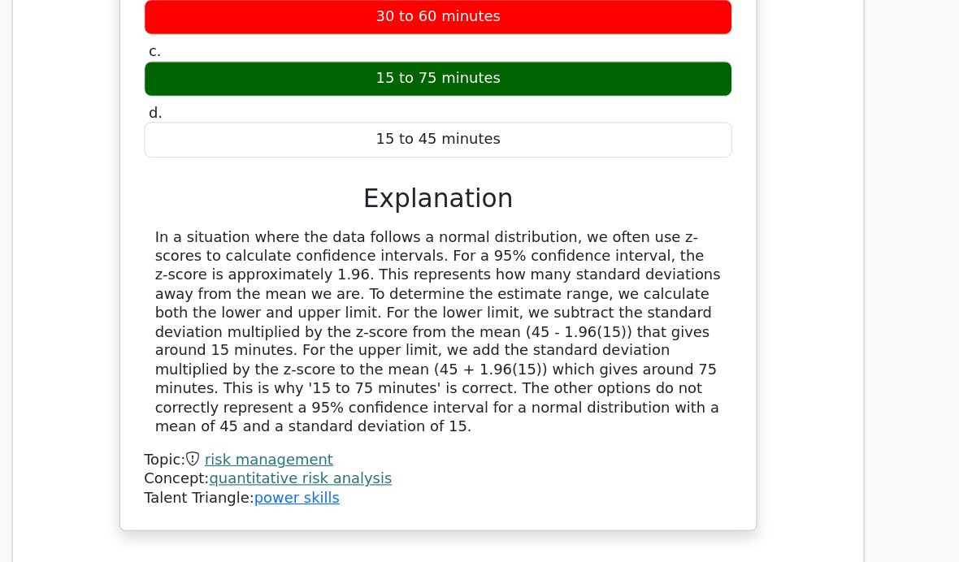
scroll to position [12600, 0]
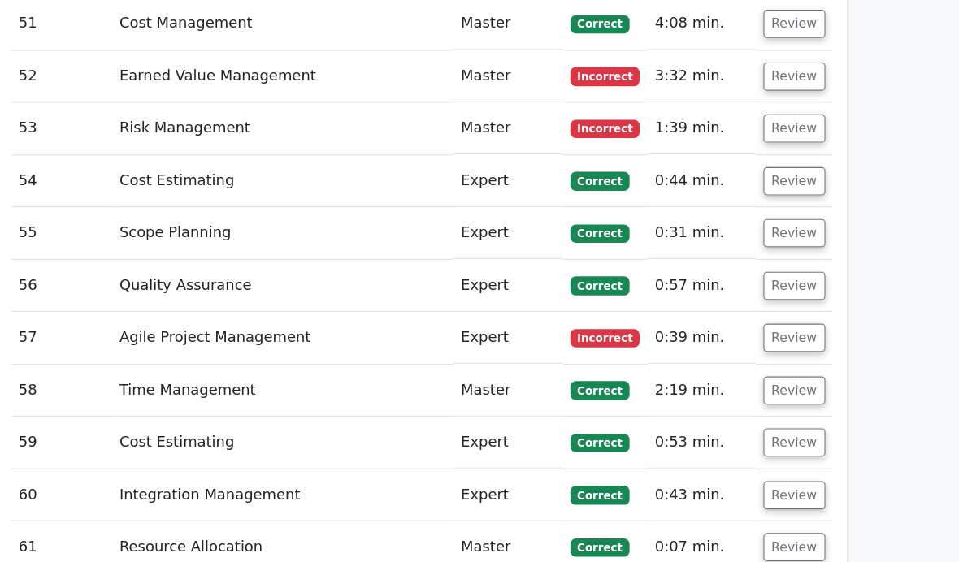
scroll to position [5418, 0]
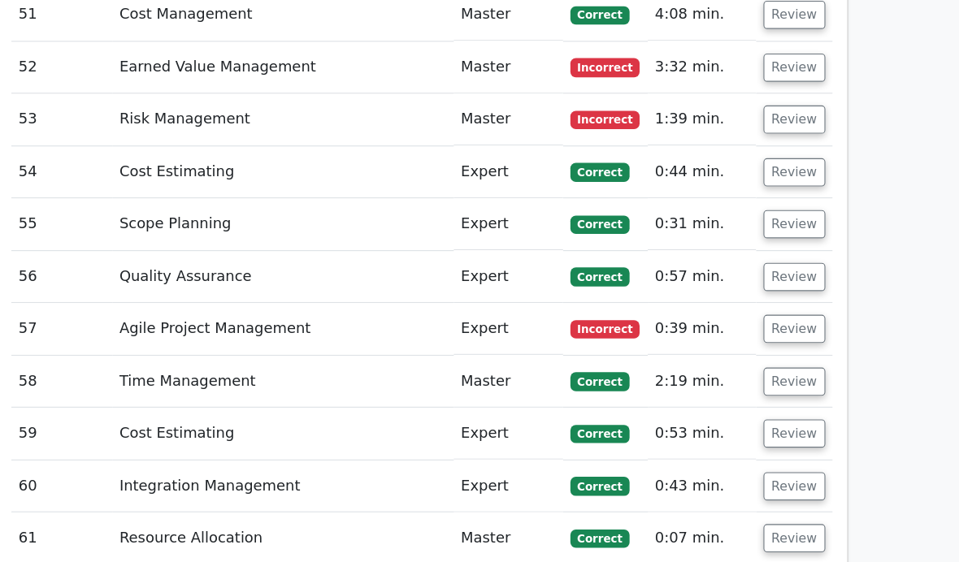
click at [784, 318] on button "Review" at bounding box center [811, 330] width 55 height 25
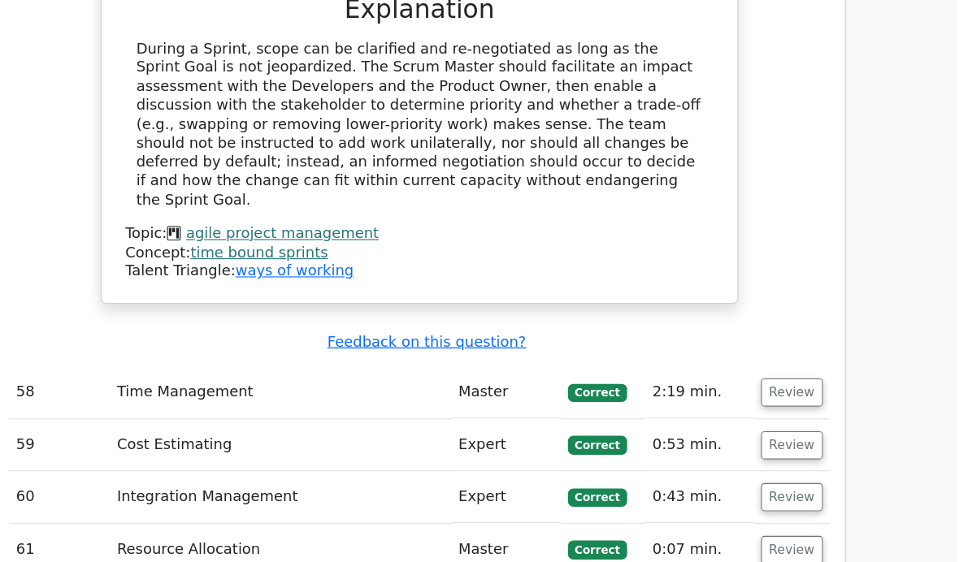
scroll to position [6194, 0]
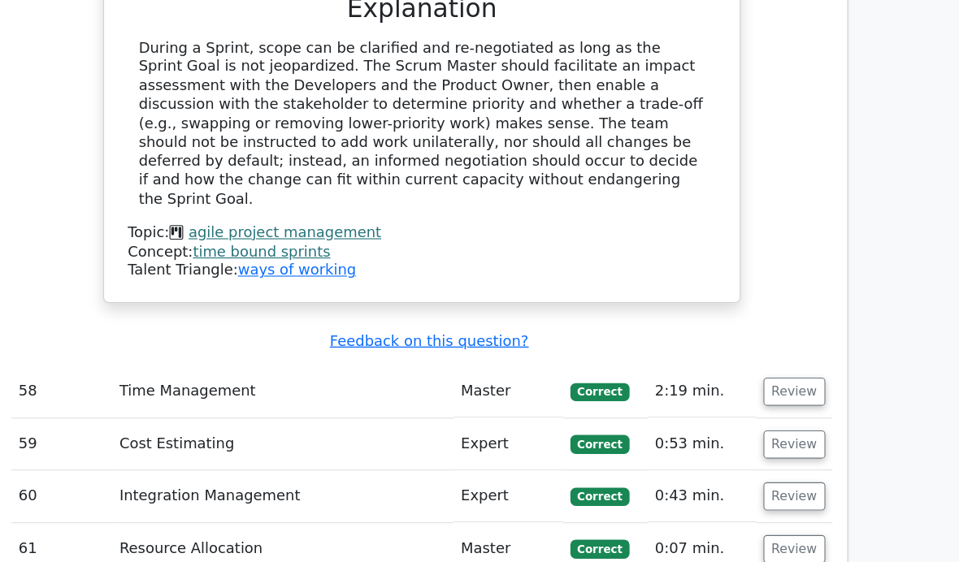
click at [784, 339] on button "Review" at bounding box center [811, 351] width 55 height 25
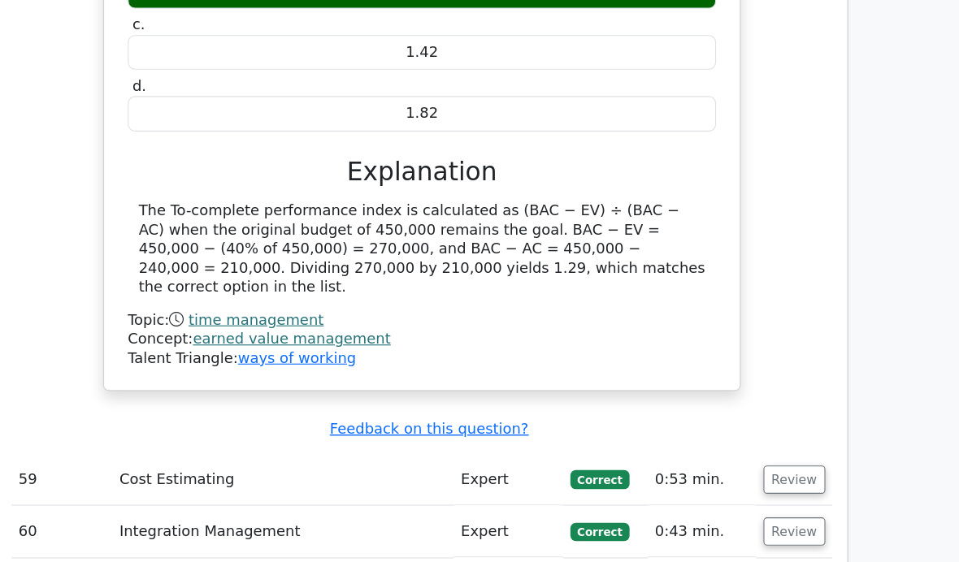
scroll to position [6784, 0]
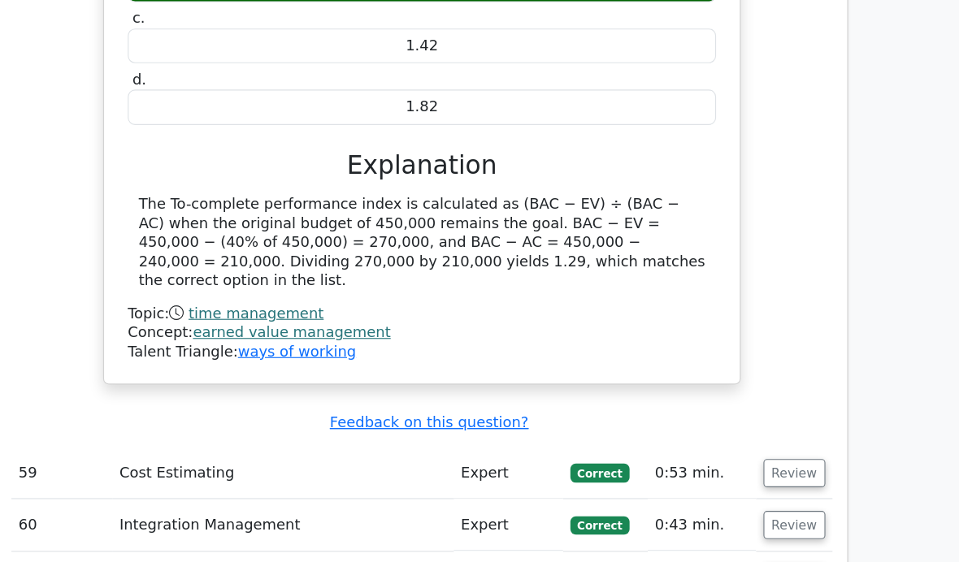
click at [784, 457] on button "Review" at bounding box center [811, 469] width 55 height 25
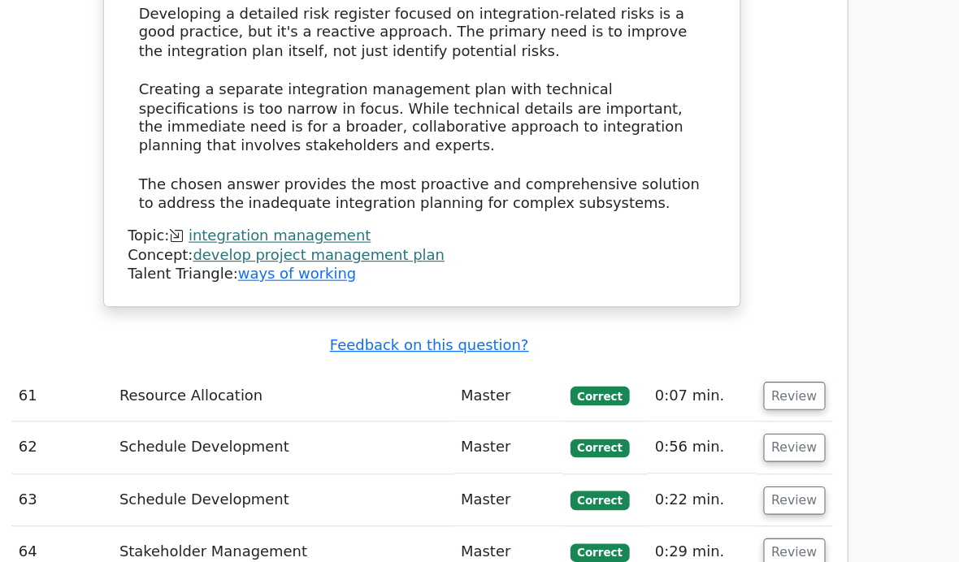
scroll to position [8052, 0]
click at [784, 387] on button "Review" at bounding box center [811, 399] width 55 height 25
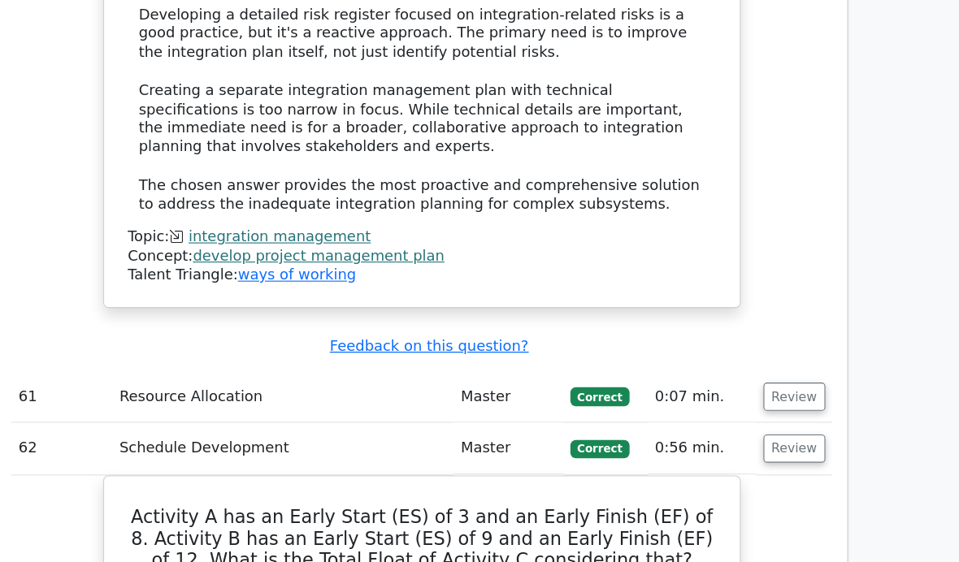
click at [784, 387] on button "Review" at bounding box center [811, 399] width 55 height 25
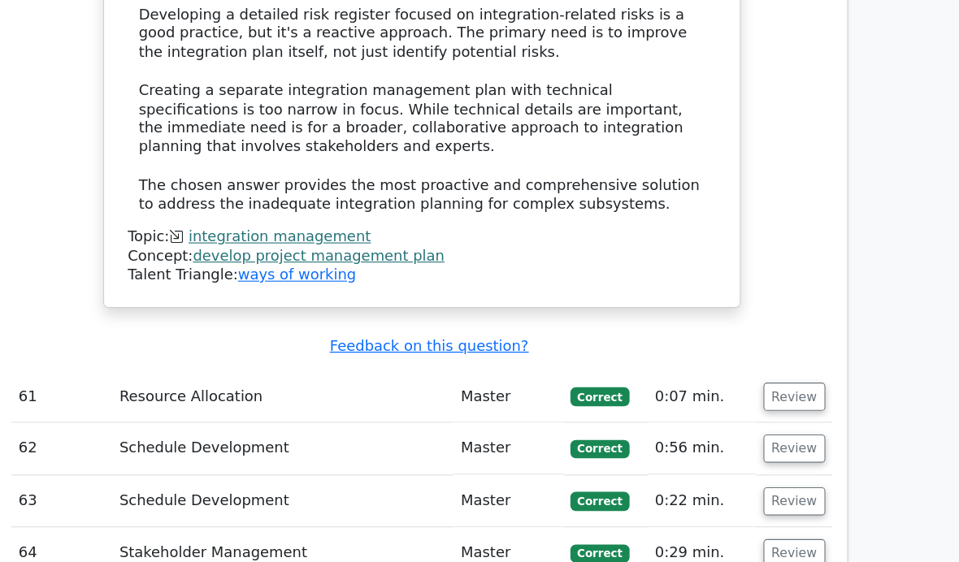
click at [784, 387] on button "Review" at bounding box center [811, 399] width 55 height 25
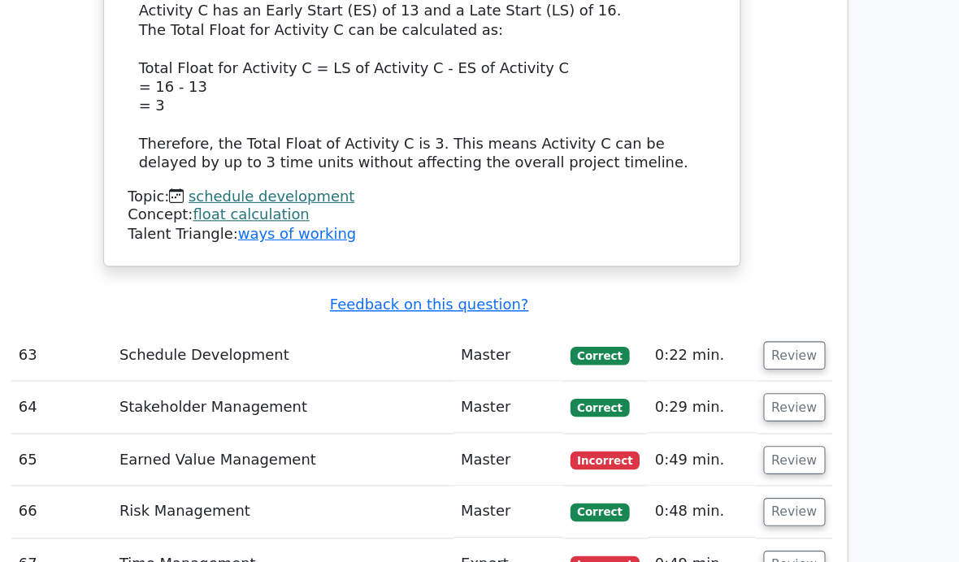
scroll to position [9056, 0]
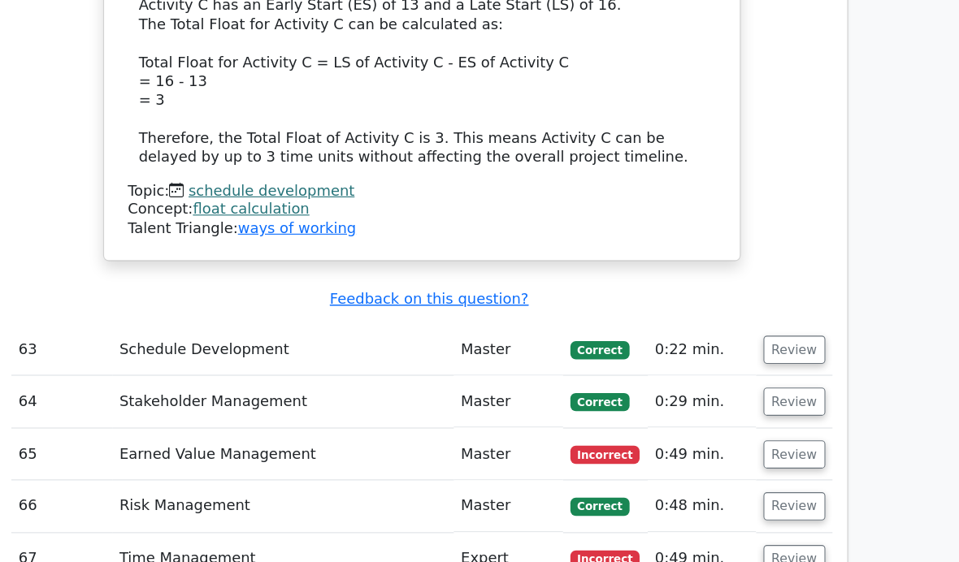
click at [784, 395] on button "Review" at bounding box center [811, 407] width 55 height 25
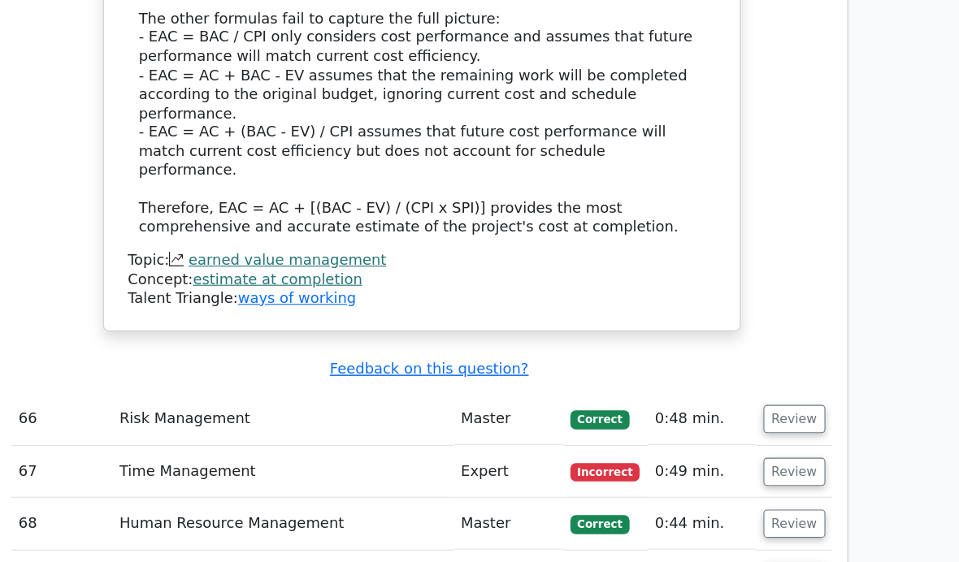
scroll to position [10512, 0]
click at [784, 410] on button "Review" at bounding box center [811, 422] width 55 height 25
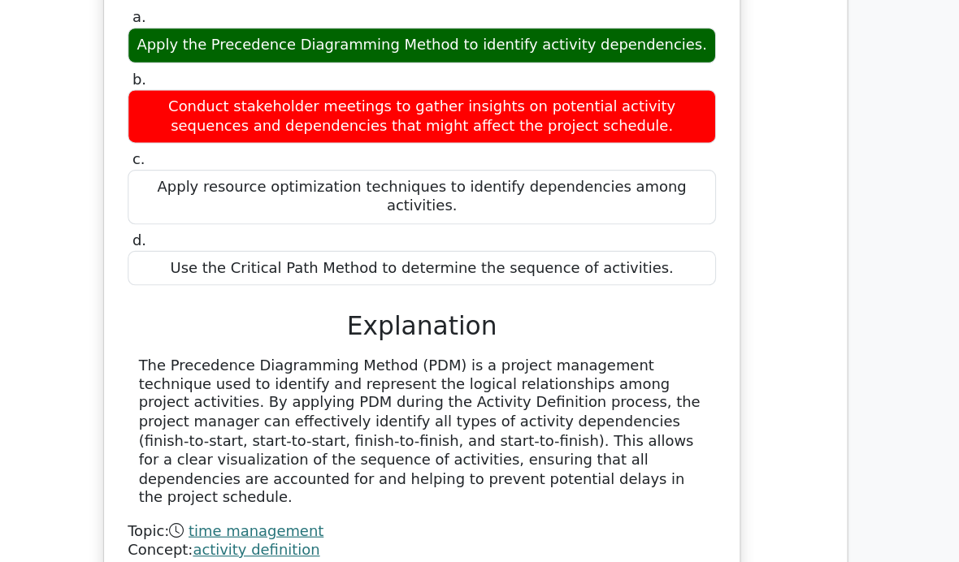
scroll to position [11103, 0]
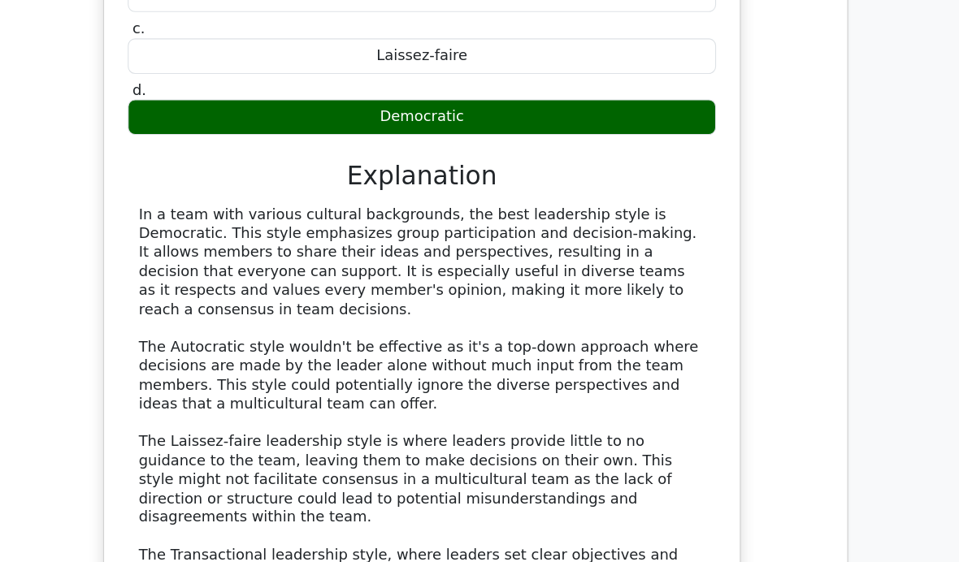
scroll to position [11950, 0]
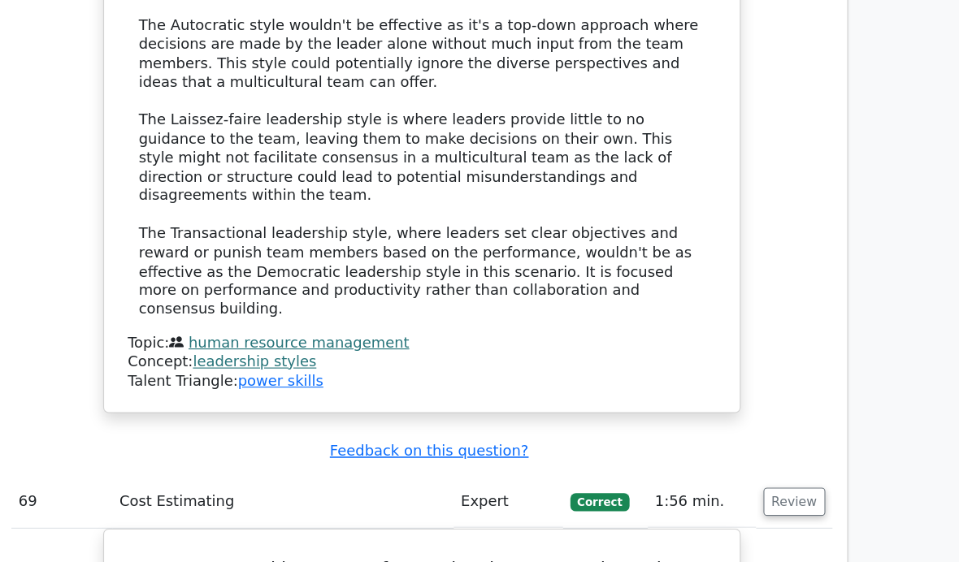
scroll to position [12236, 0]
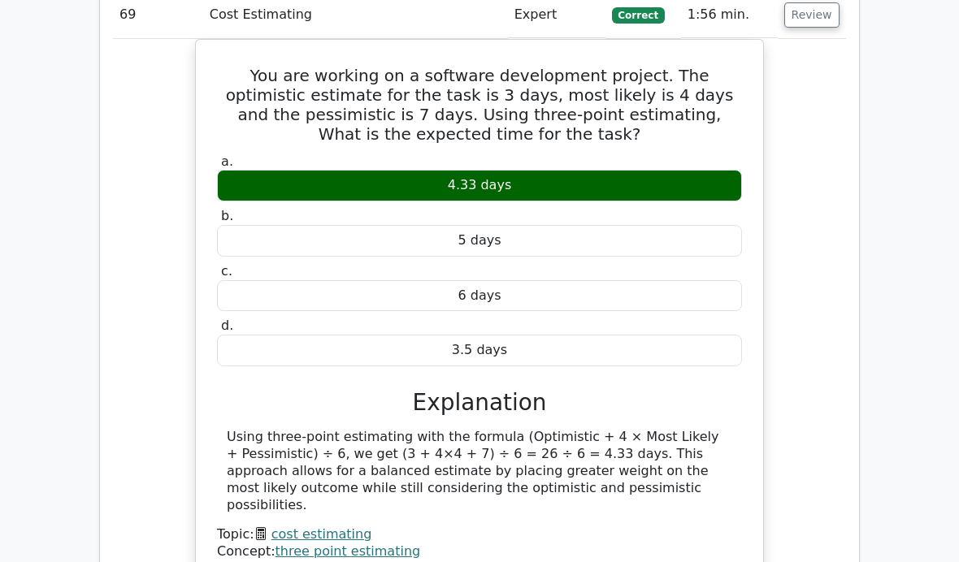
scroll to position [12670, 0]
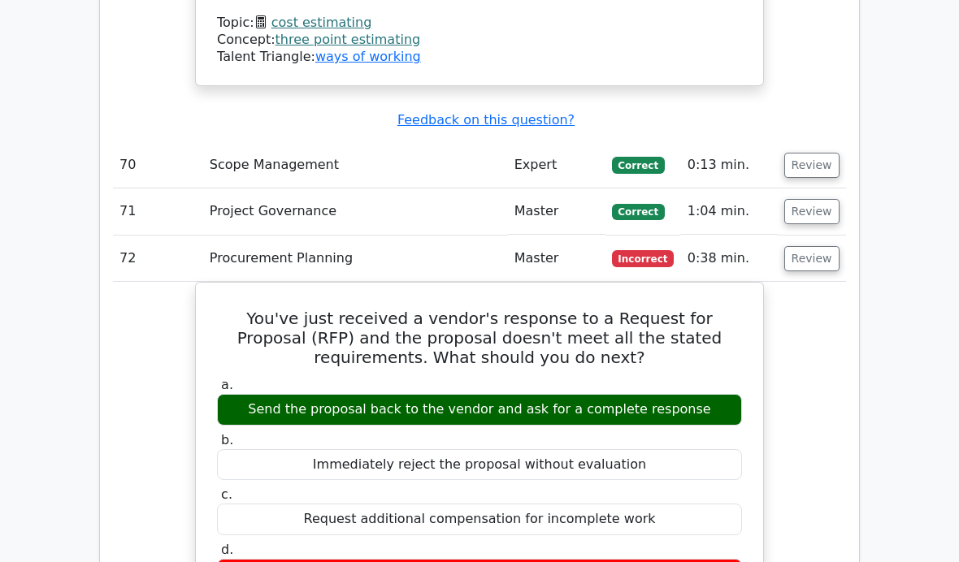
scroll to position [13185, 0]
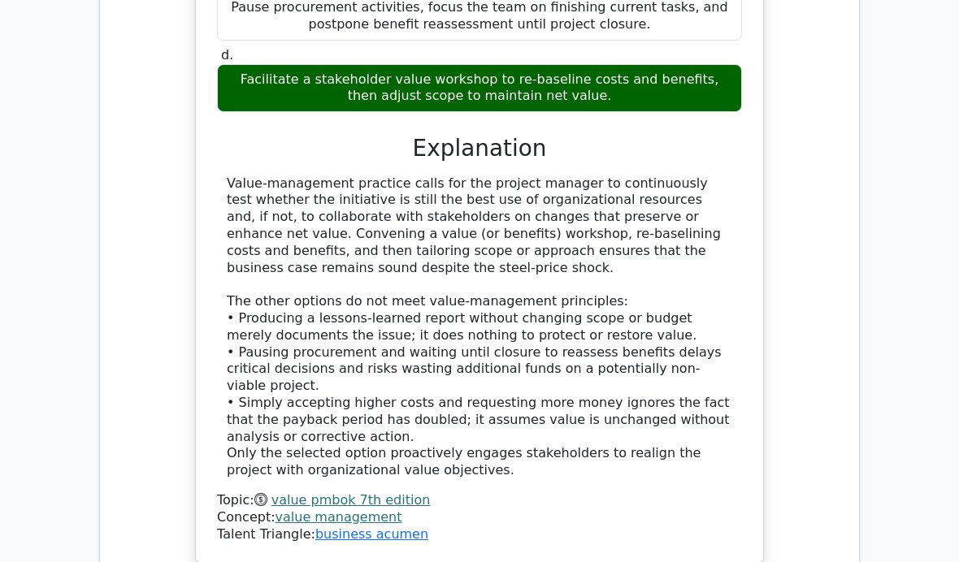
scroll to position [14448, 0]
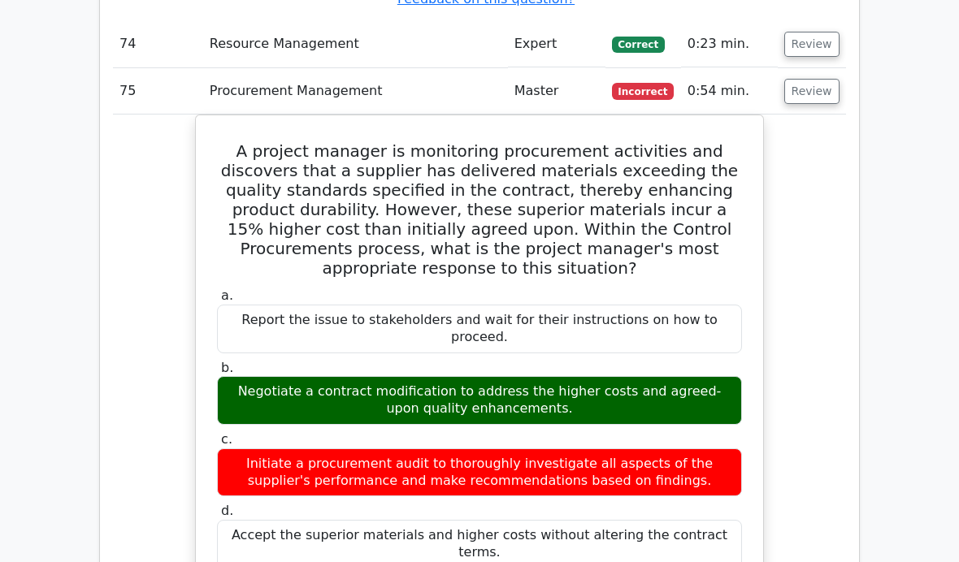
scroll to position [15045, 0]
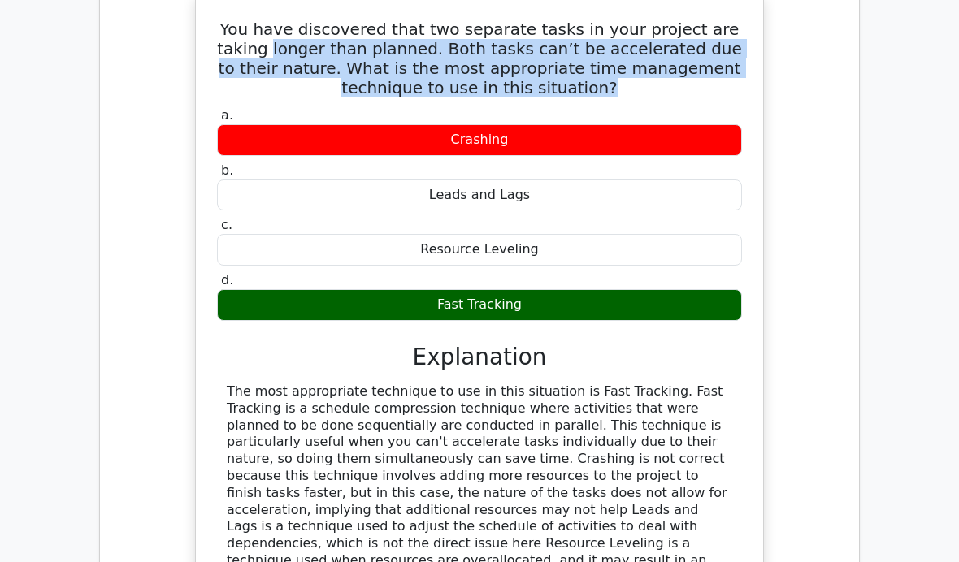
scroll to position [16022, 0]
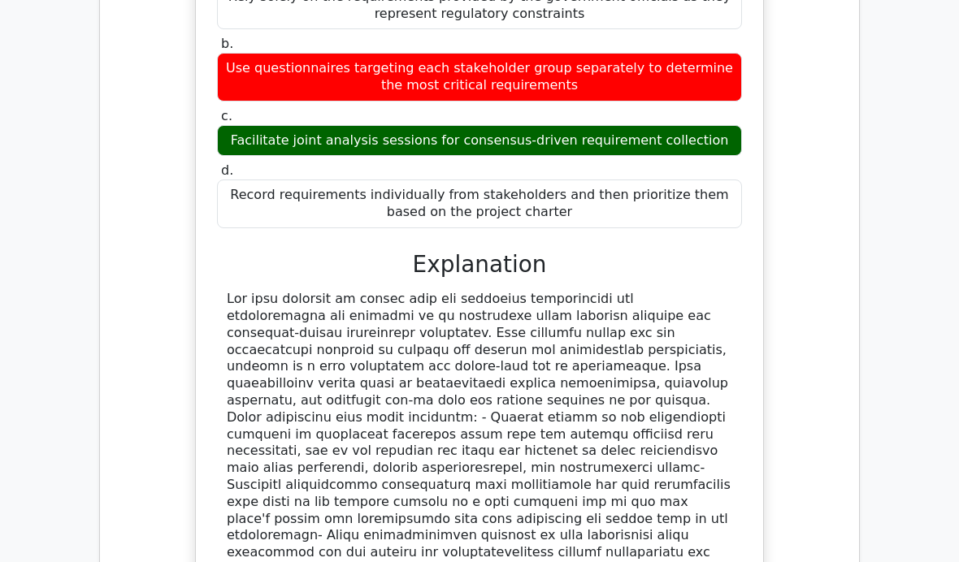
scroll to position [17122, 0]
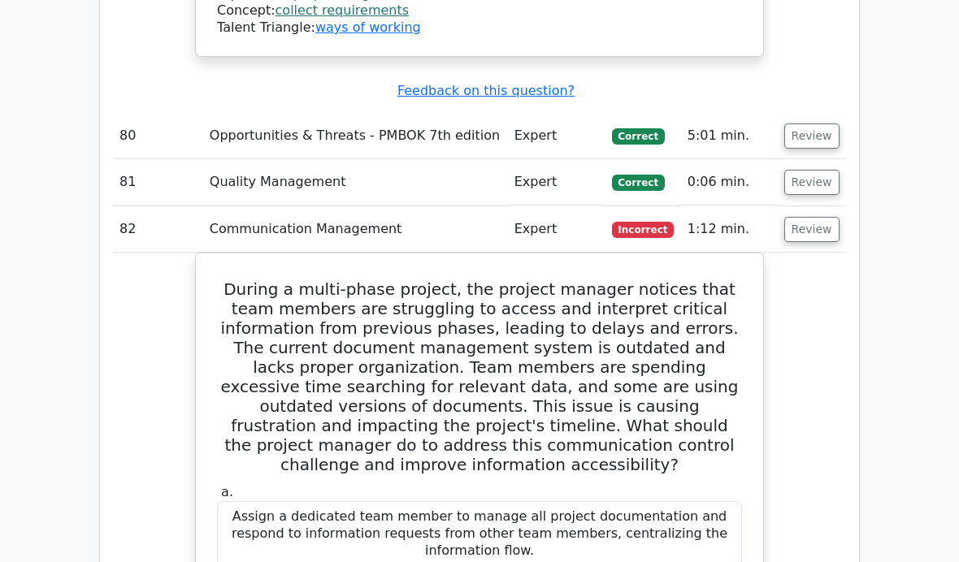
scroll to position [17739, 0]
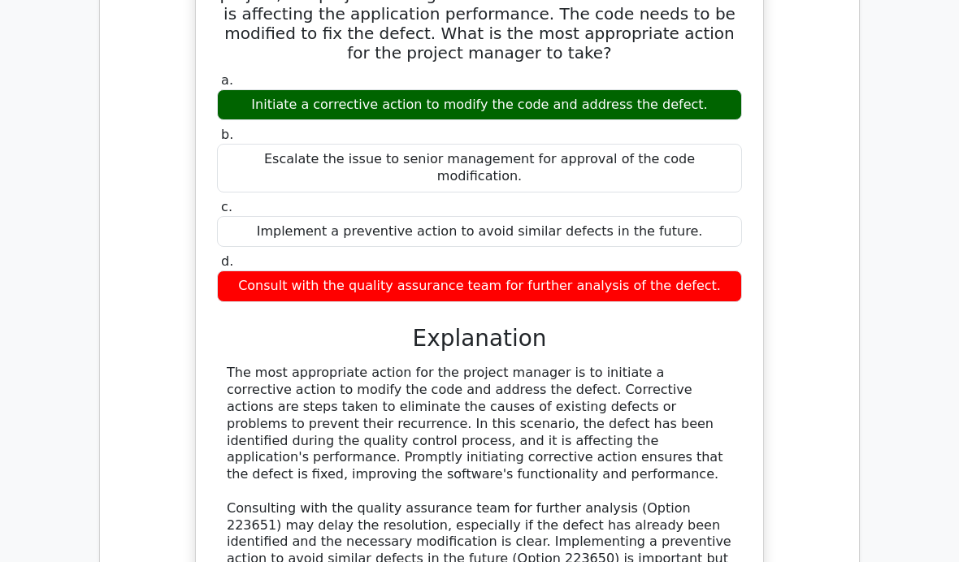
scroll to position [19091, 0]
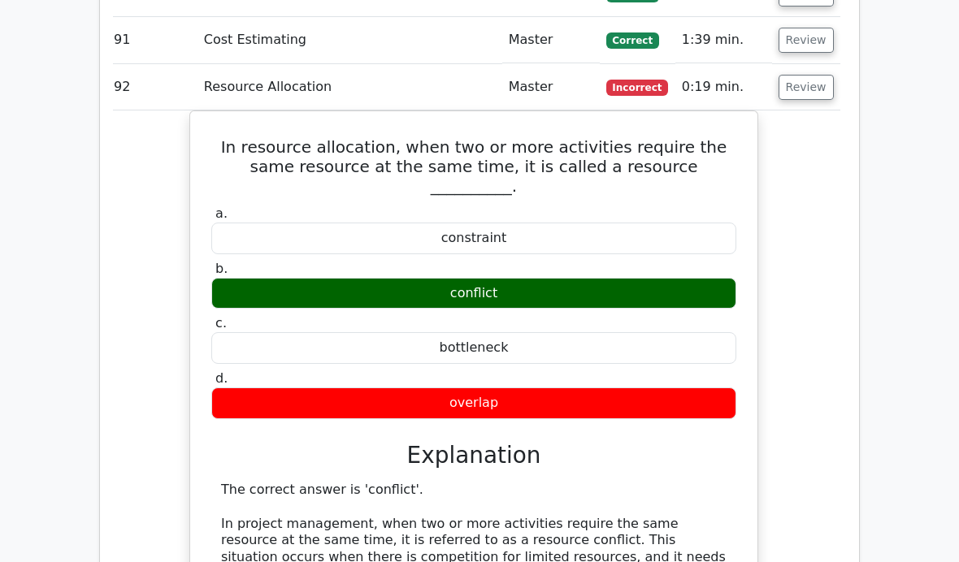
scroll to position [20093, 0]
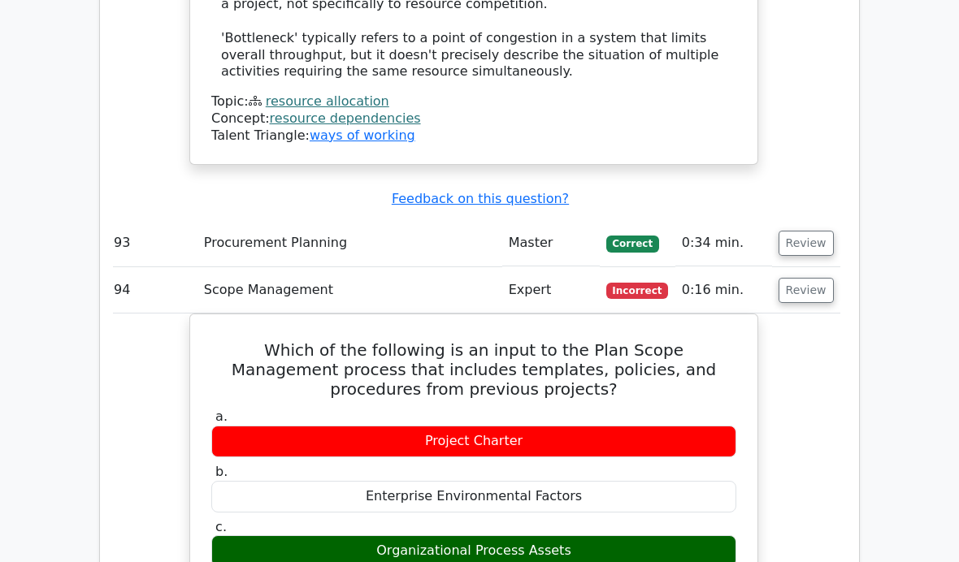
scroll to position [20872, 0]
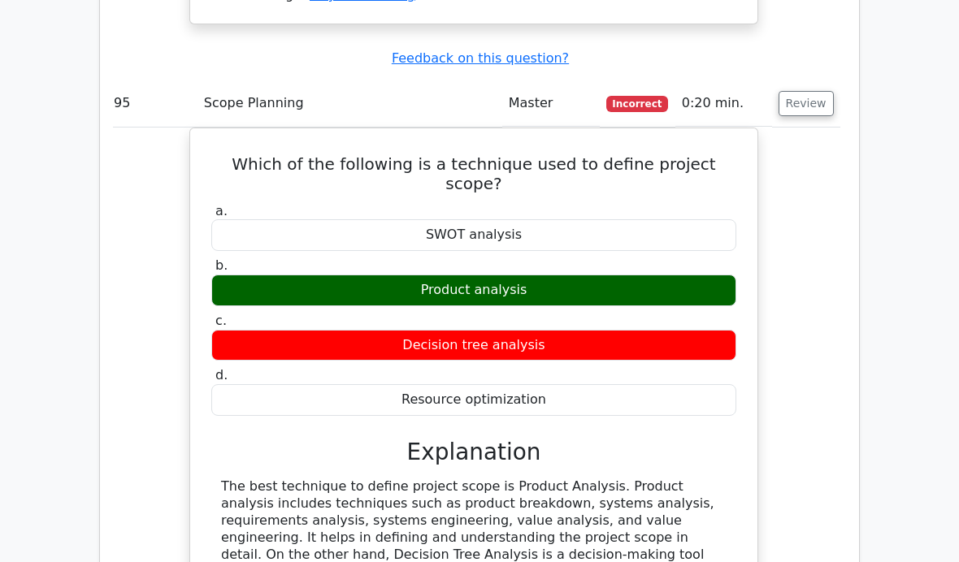
scroll to position [21874, 0]
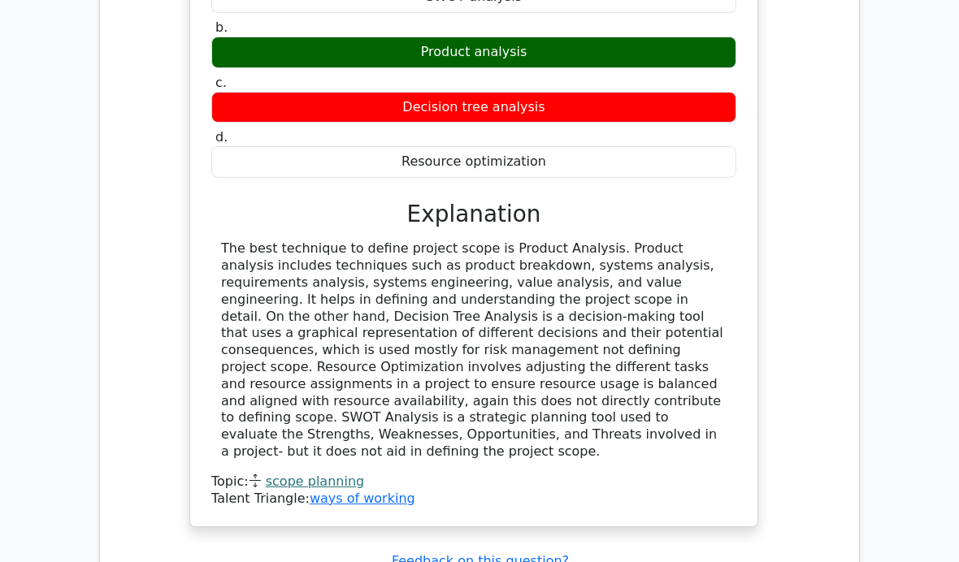
scroll to position [22112, 0]
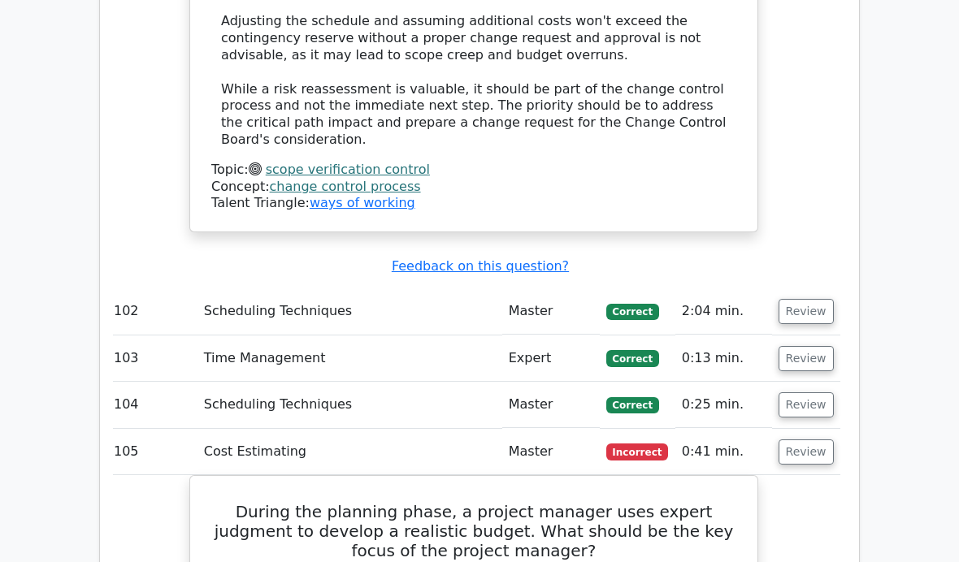
scroll to position [23881, 0]
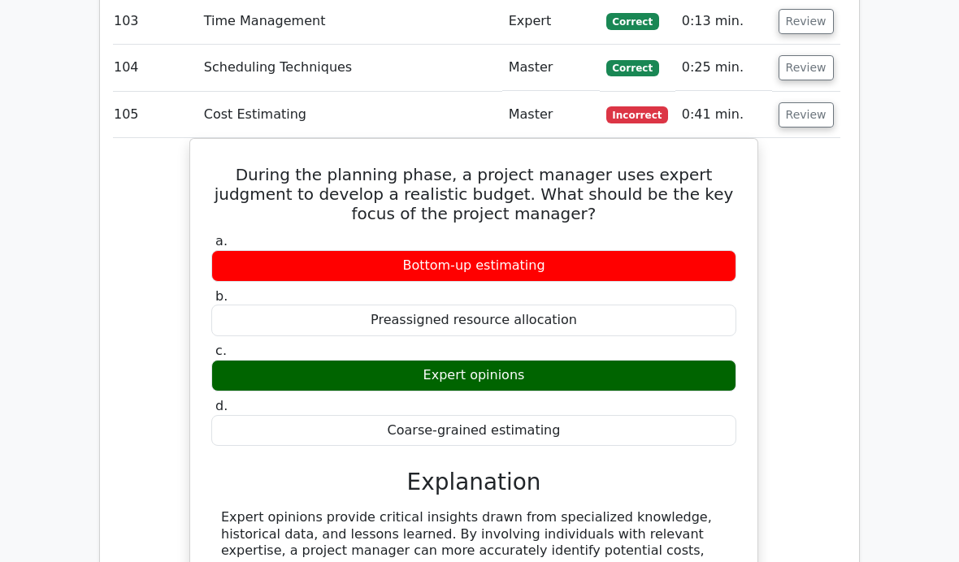
scroll to position [24218, 0]
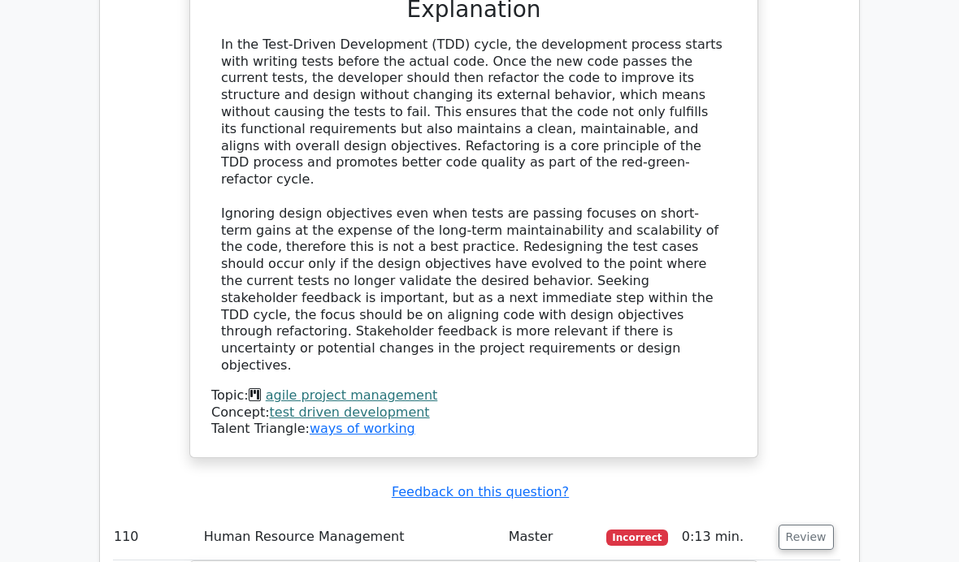
scroll to position [25580, 0]
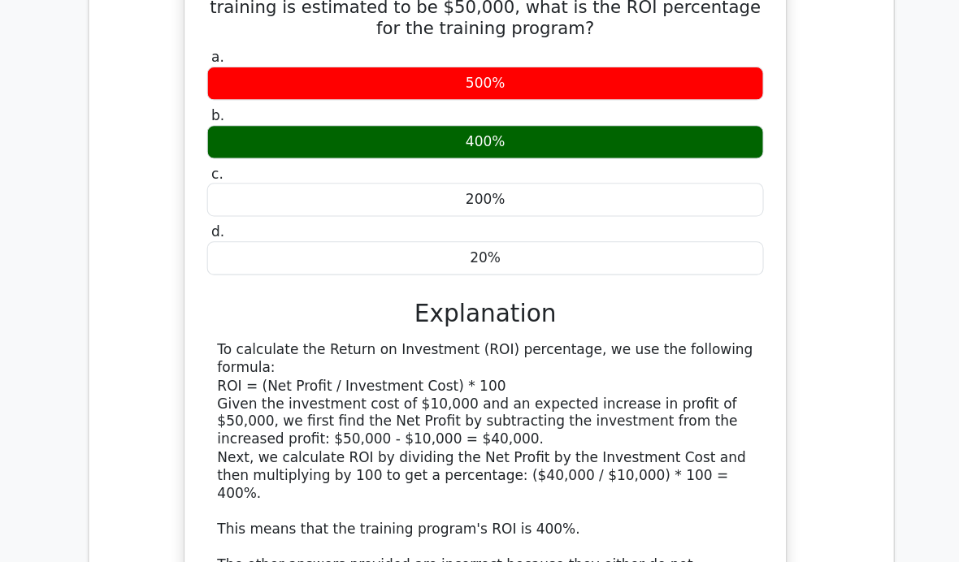
scroll to position [26244, 0]
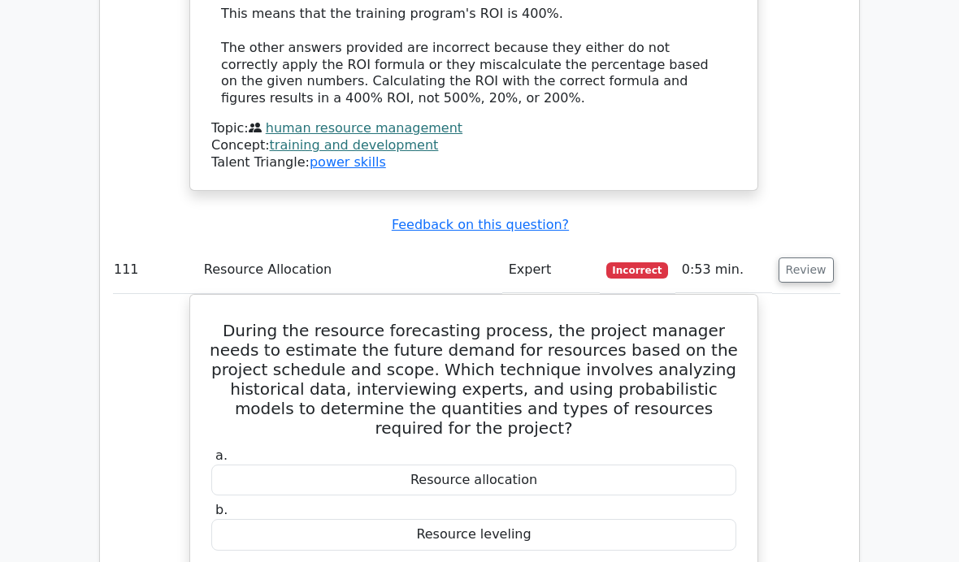
scroll to position [26711, 0]
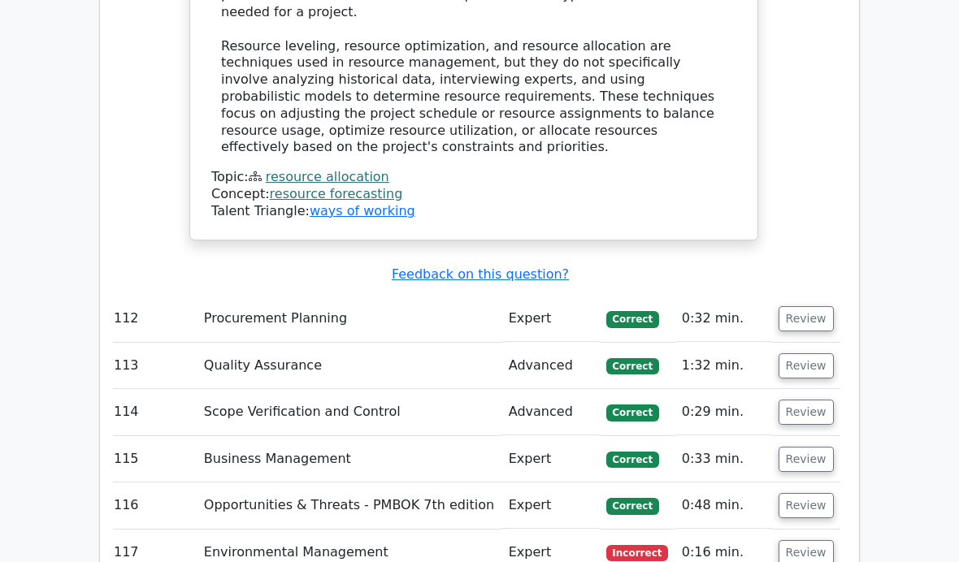
scroll to position [27556, 0]
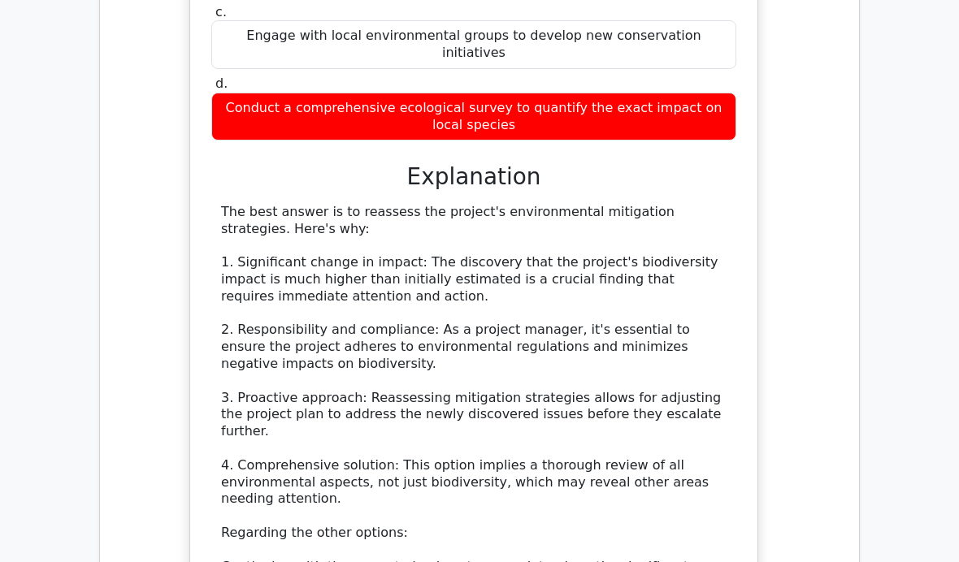
scroll to position [28326, 0]
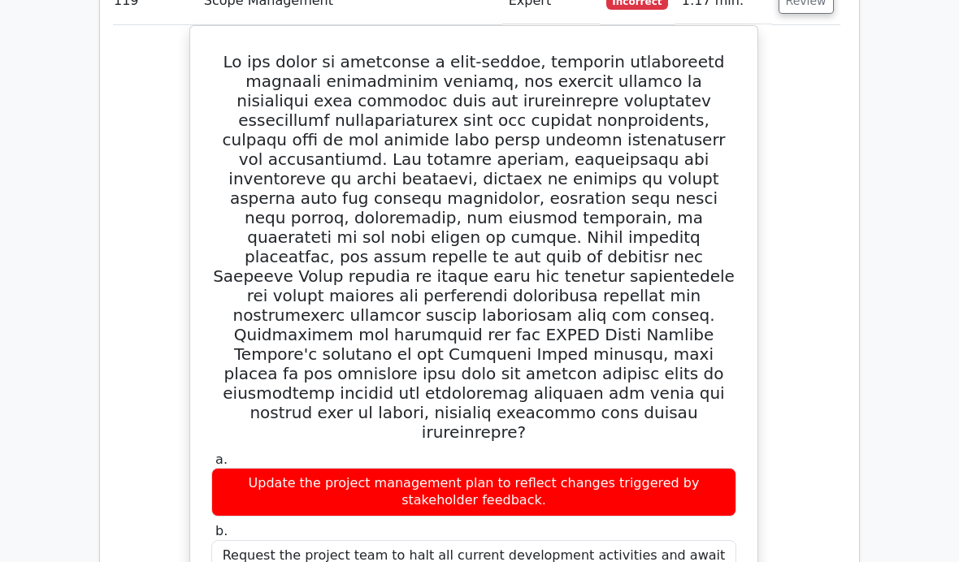
scroll to position [29977, 0]
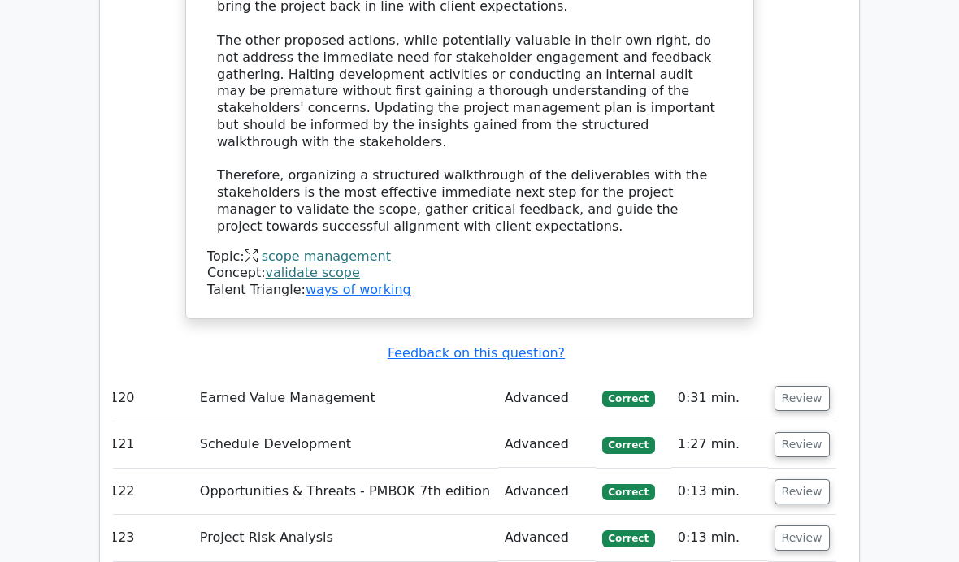
scroll to position [30943, 0]
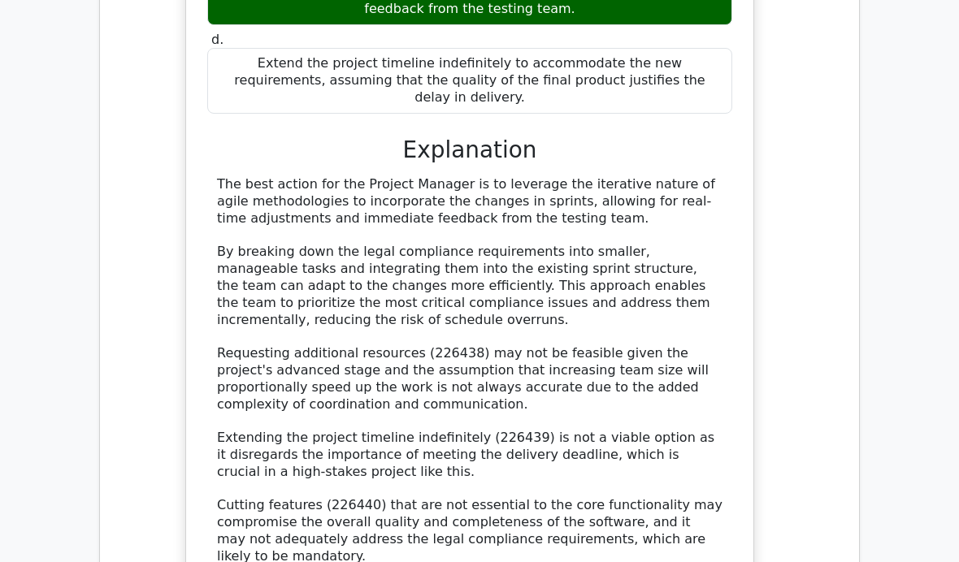
scroll to position [32223, 0]
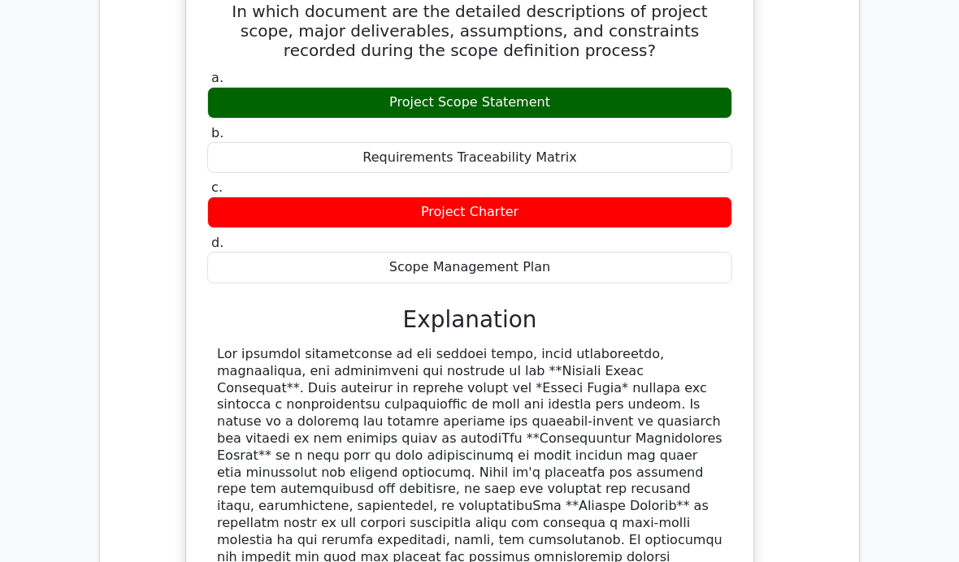
scroll to position [33006, 0]
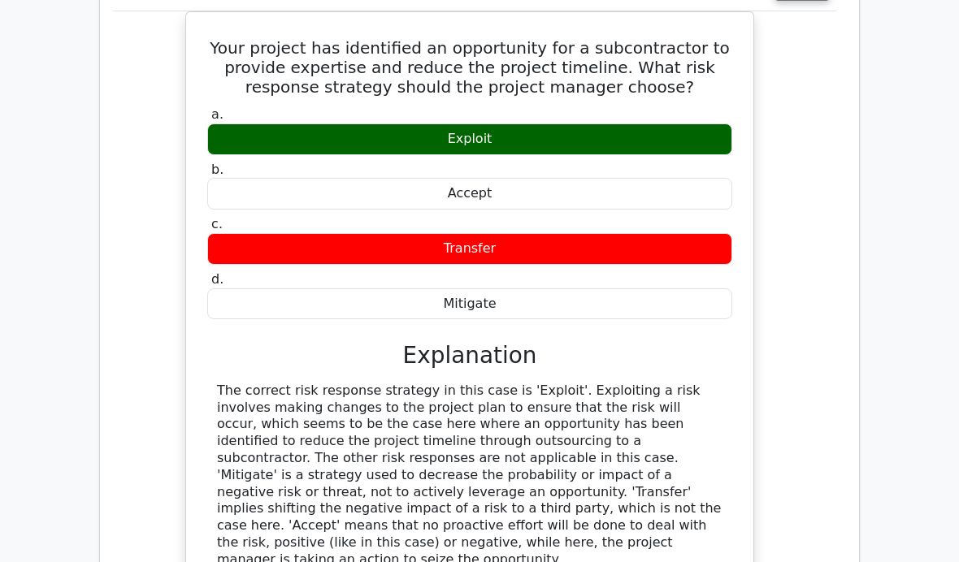
scroll to position [34106, 0]
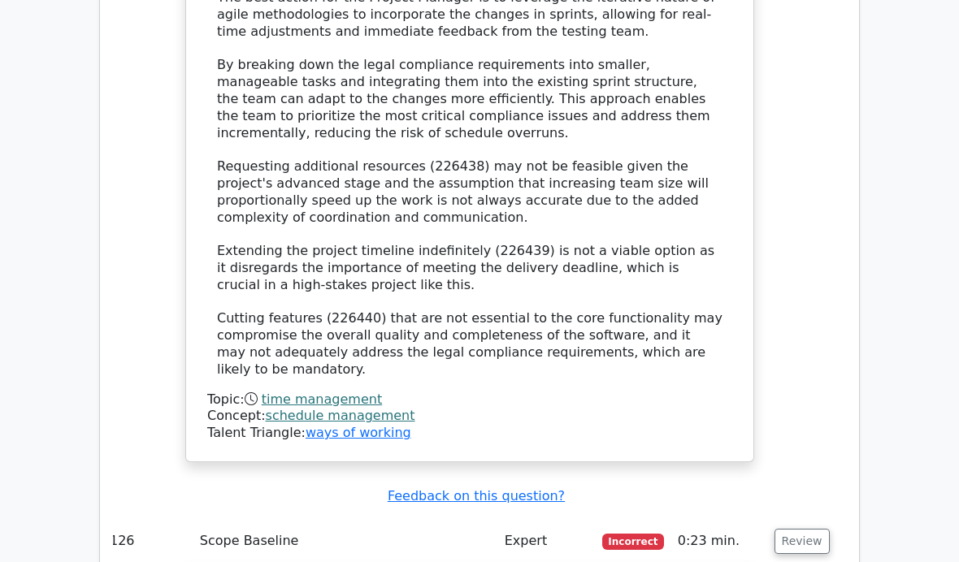
scroll to position [32408, 0]
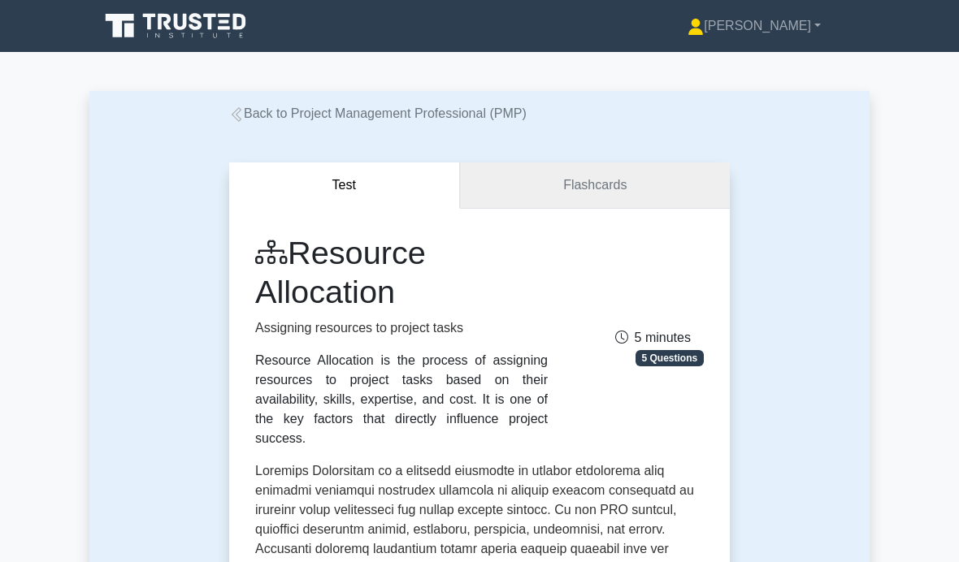
click at [581, 182] on link "Flashcards" at bounding box center [595, 185] width 270 height 46
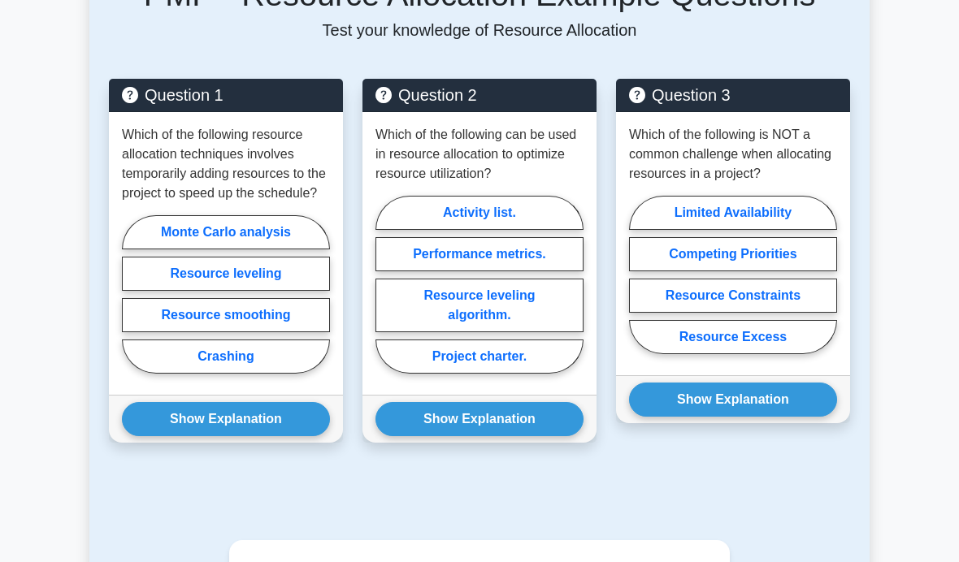
scroll to position [1539, 0]
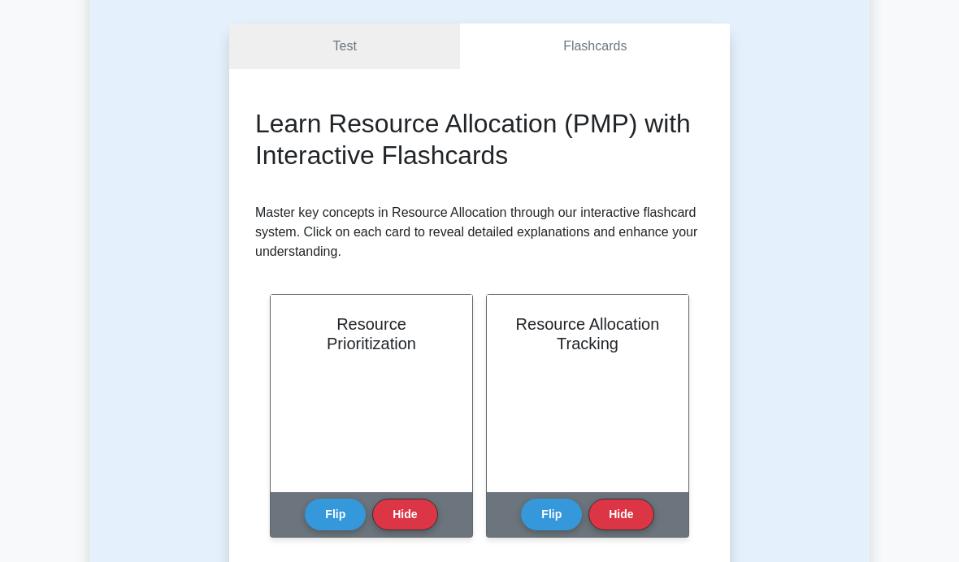
scroll to position [123, 0]
